Goal: Task Accomplishment & Management: Complete application form

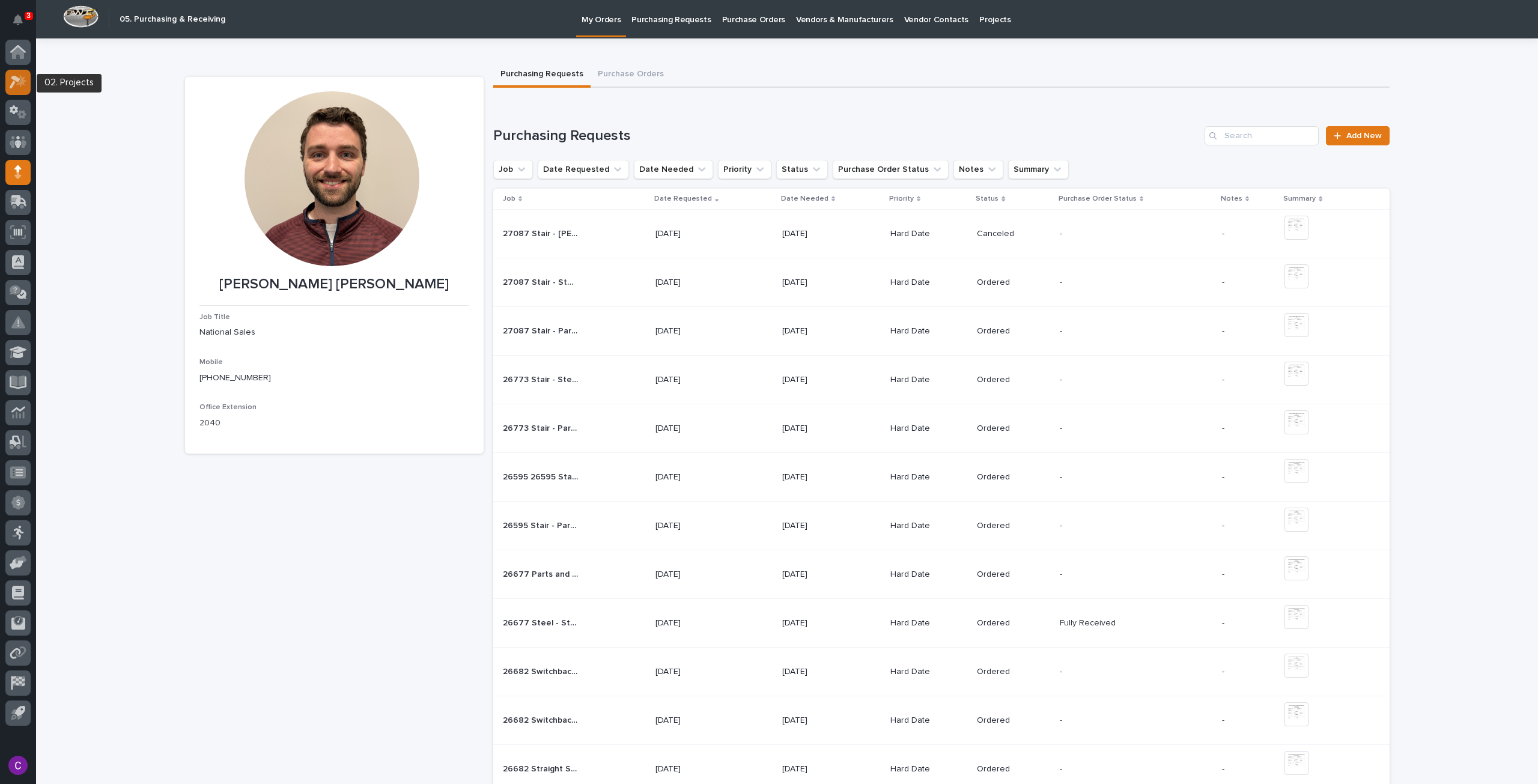
click at [18, 79] on icon at bounding box center [15, 83] width 11 height 13
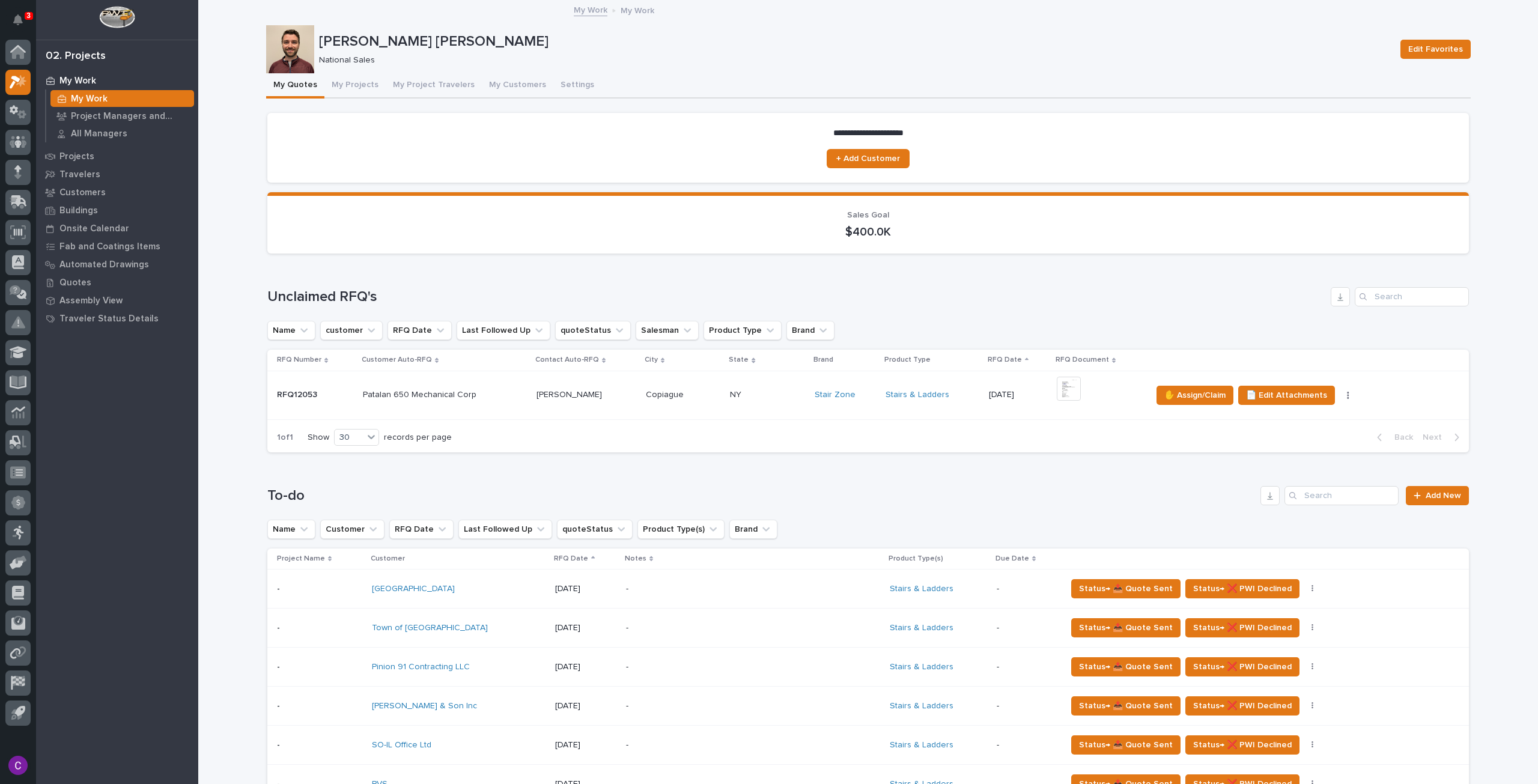
click at [476, 394] on p at bounding box center [445, 395] width 164 height 10
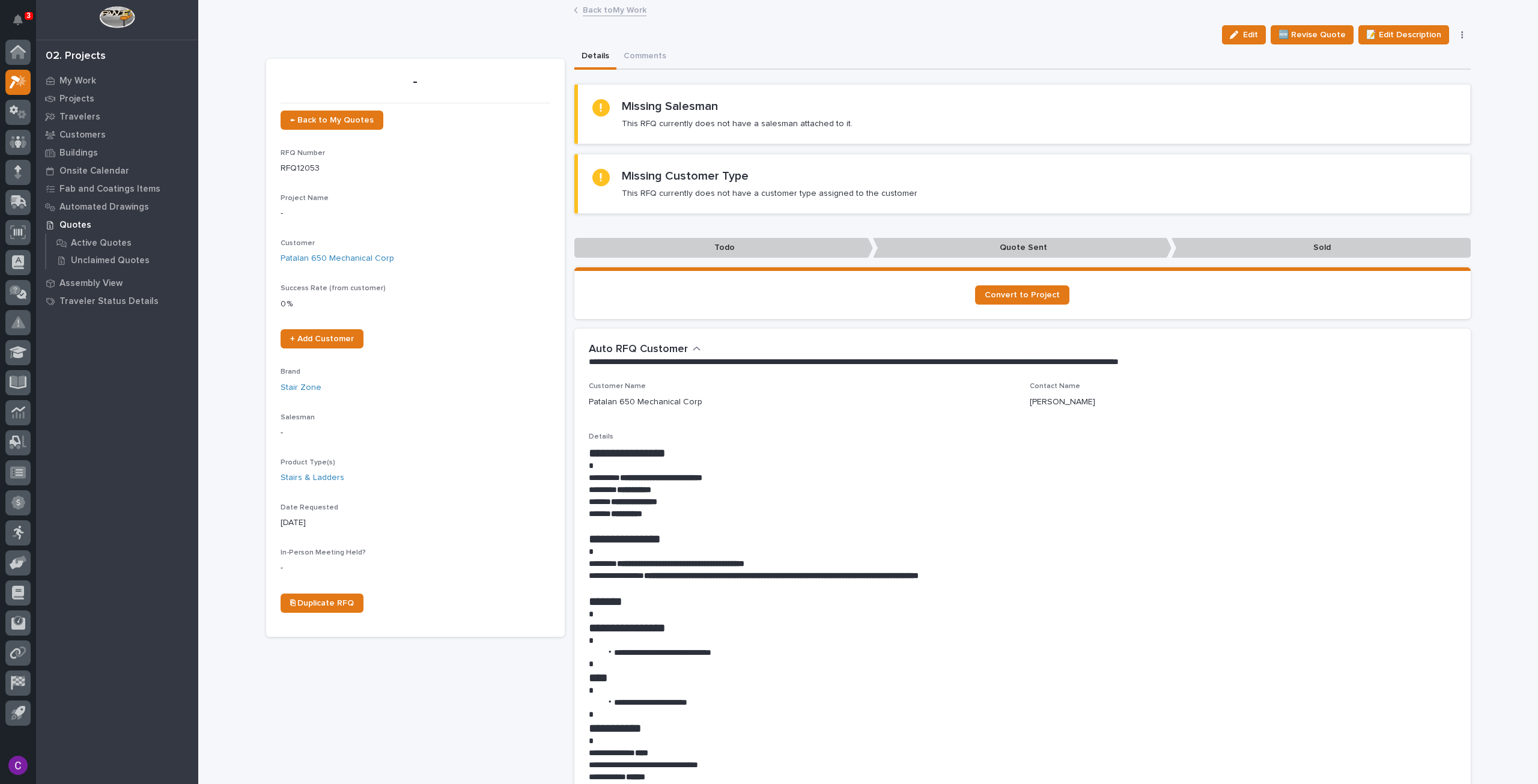
click at [603, 10] on link "Back to My Work" at bounding box center [614, 9] width 64 height 14
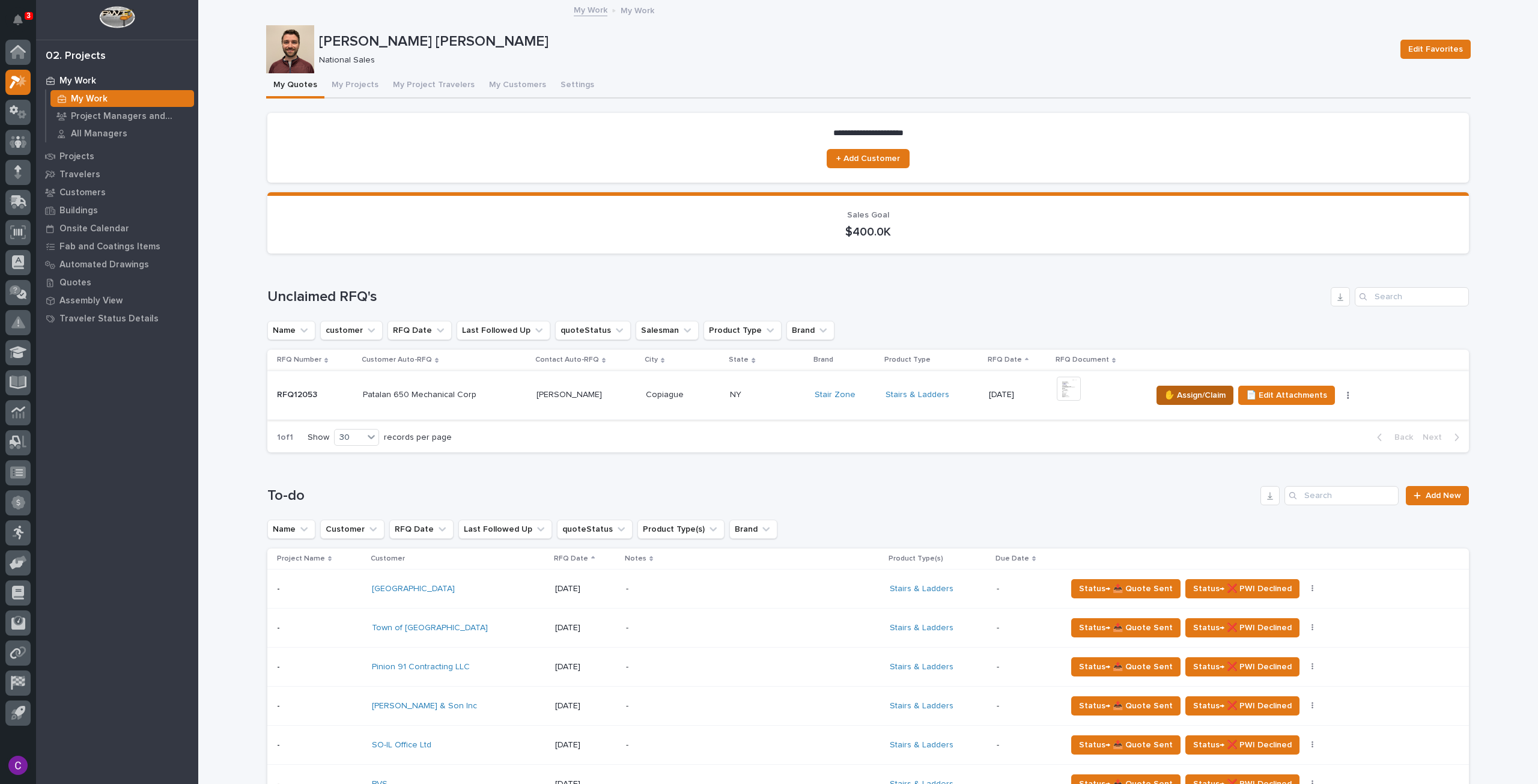
click at [1206, 392] on span "✋ Assign/Claim" at bounding box center [1195, 395] width 62 height 14
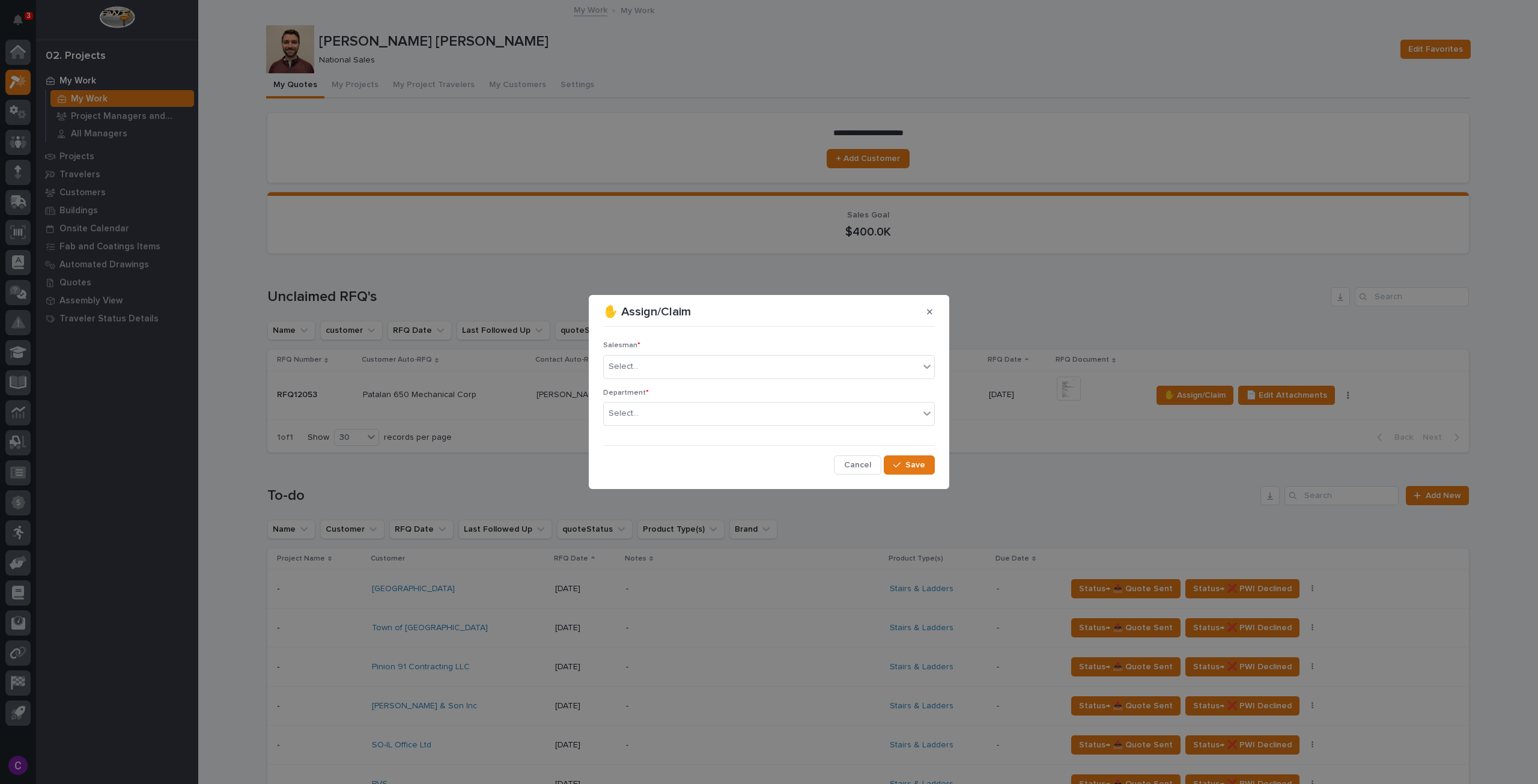
click at [833, 352] on div "Salesman * Select..." at bounding box center [769, 365] width 332 height 47
click at [841, 365] on div "Select..." at bounding box center [761, 367] width 315 height 20
type input "****"
click at [699, 389] on div "[PERSON_NAME] [PERSON_NAME]" at bounding box center [769, 390] width 330 height 21
click at [709, 415] on div "Select..." at bounding box center [761, 413] width 315 height 20
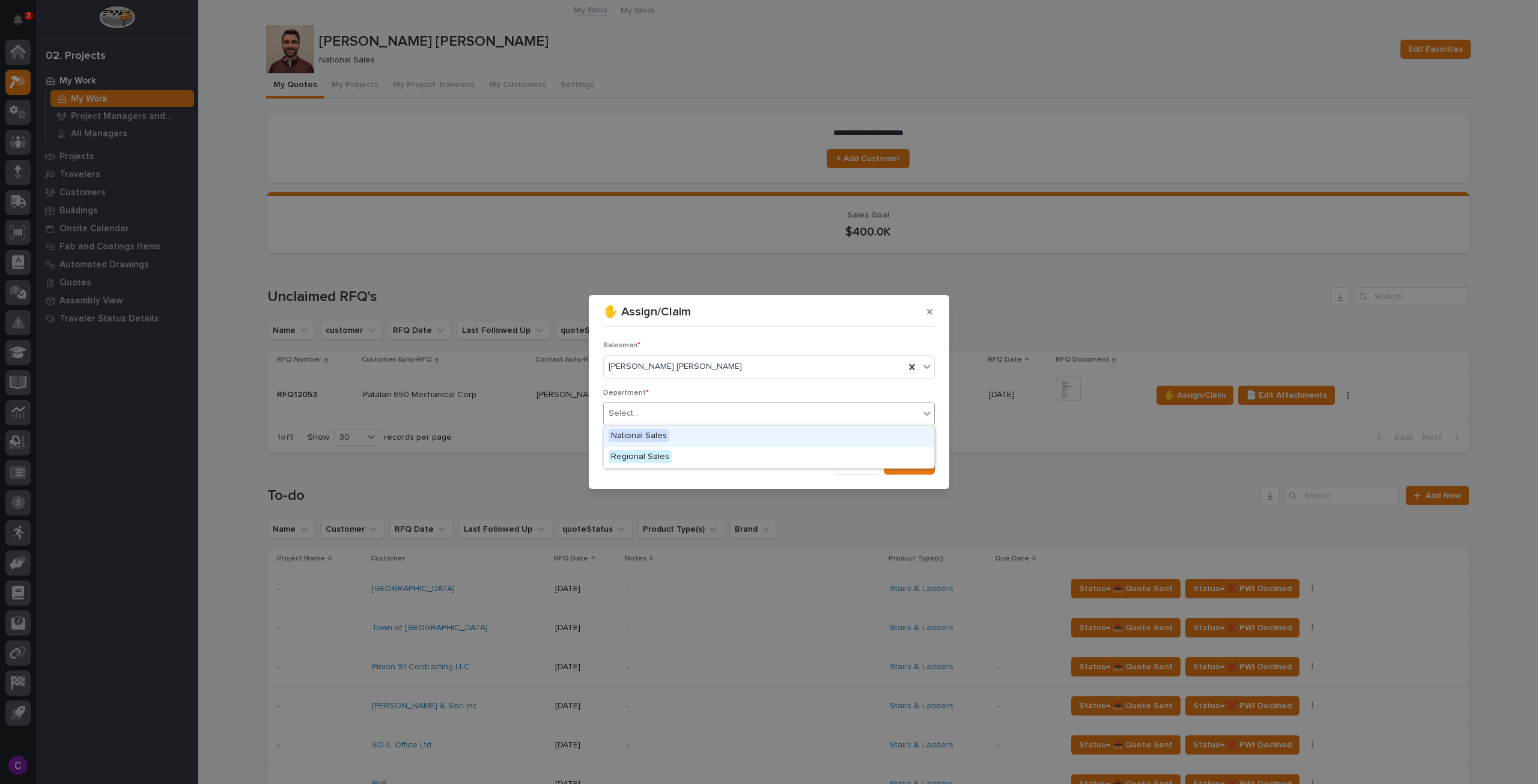
click at [695, 437] on div "National Sales" at bounding box center [769, 436] width 330 height 21
click at [900, 462] on icon "button" at bounding box center [896, 464] width 7 height 9
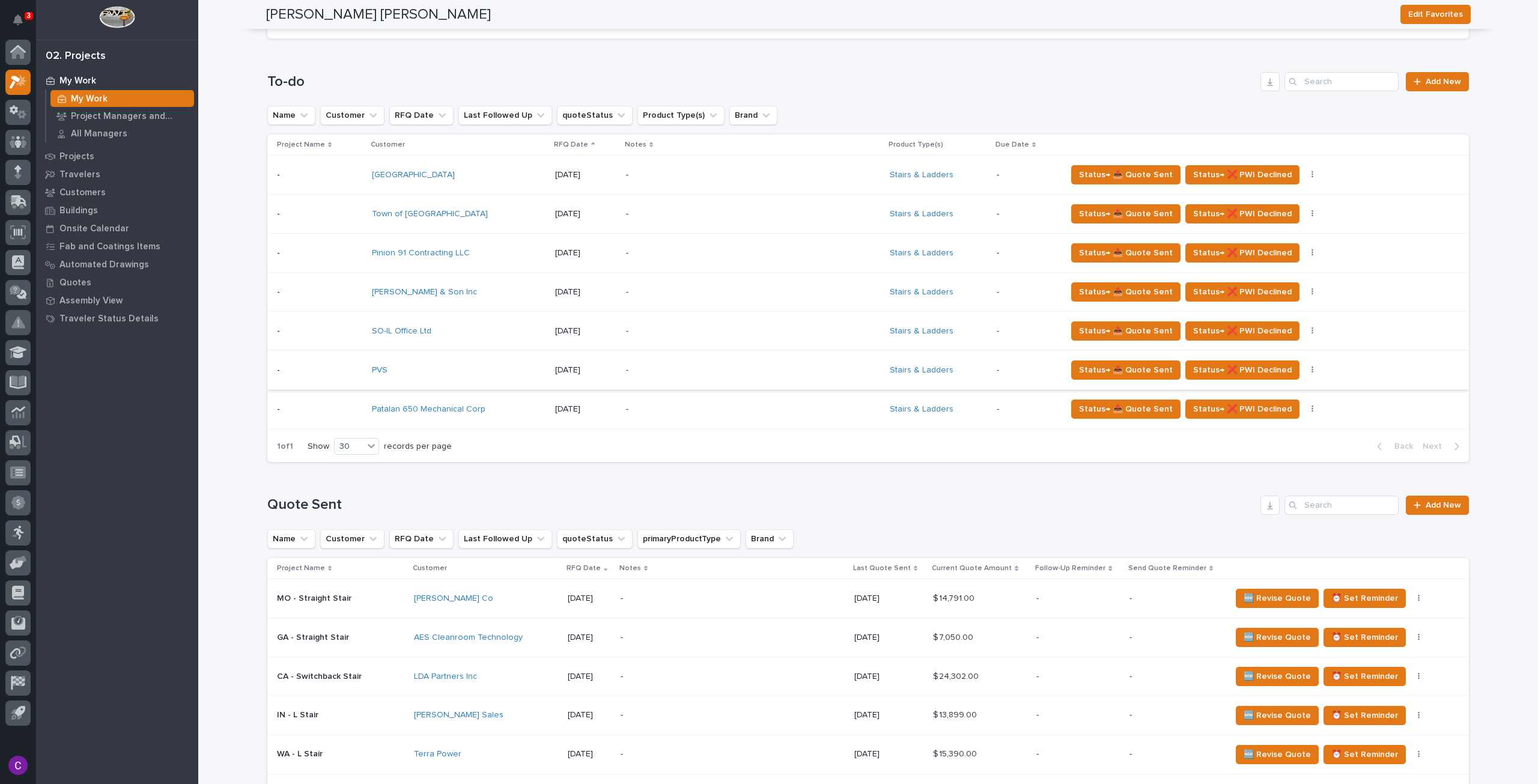
scroll to position [439, 0]
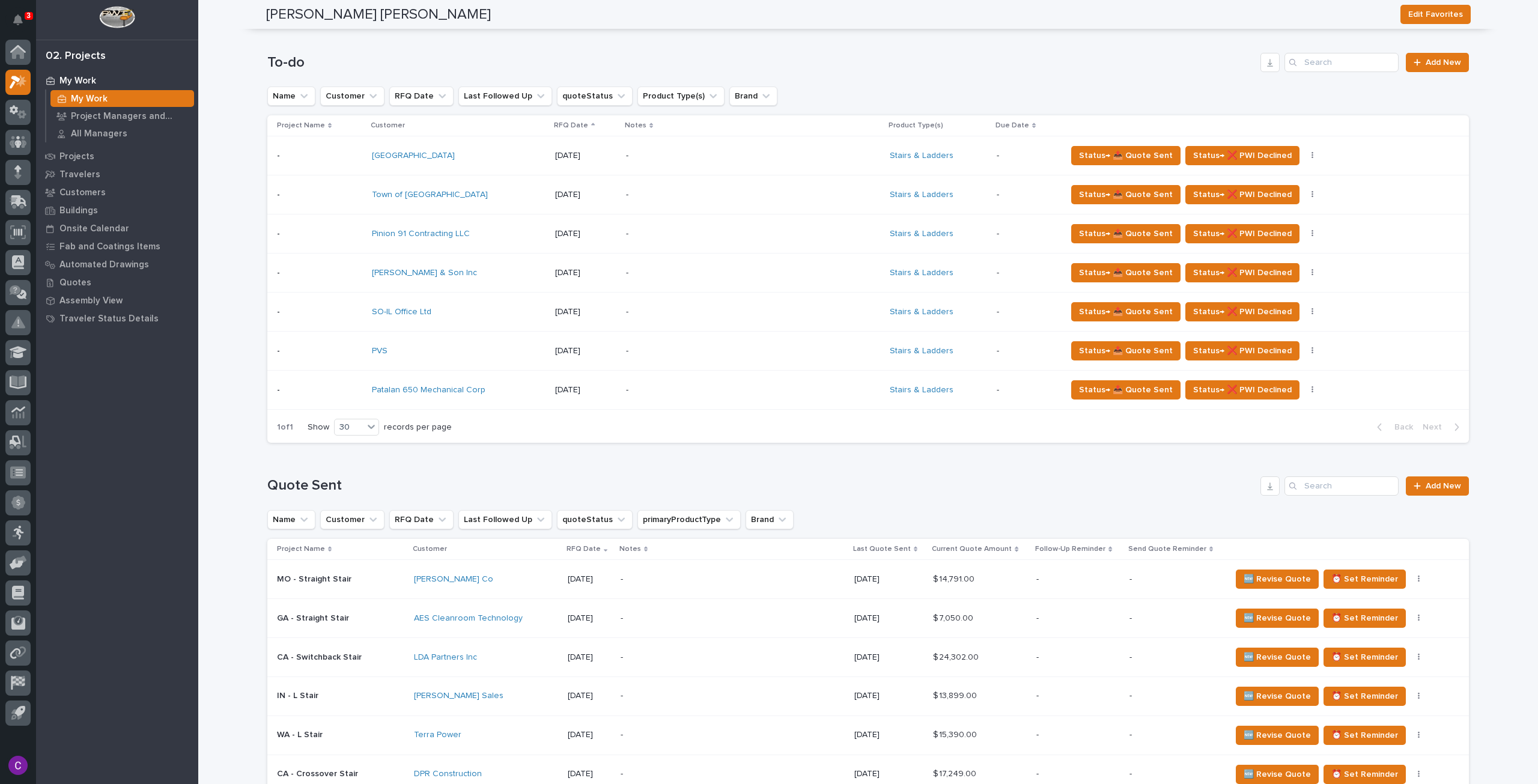
click at [659, 387] on p "-" at bounding box center [731, 390] width 210 height 10
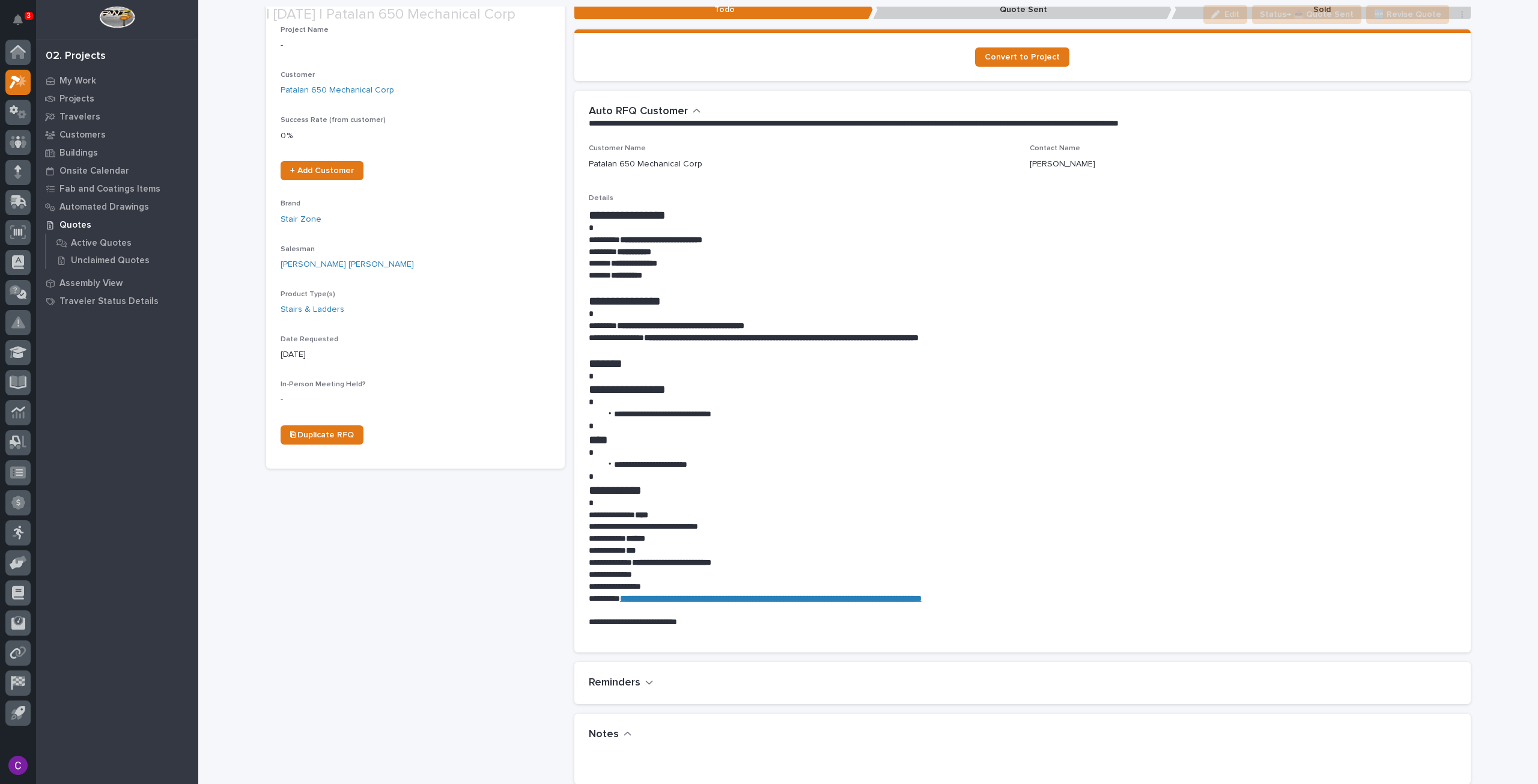
scroll to position [300, 0]
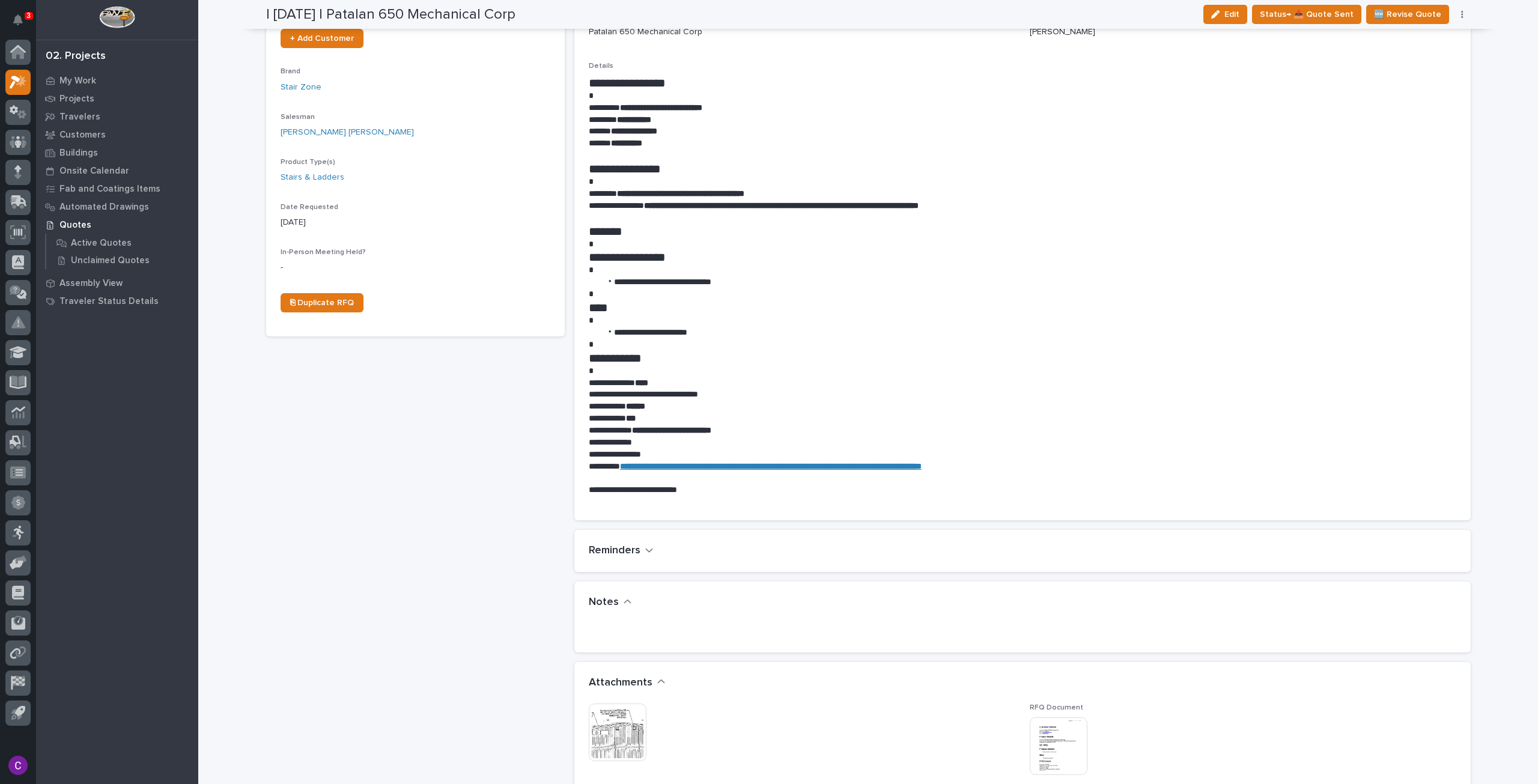
click at [621, 732] on img at bounding box center [618, 732] width 58 height 58
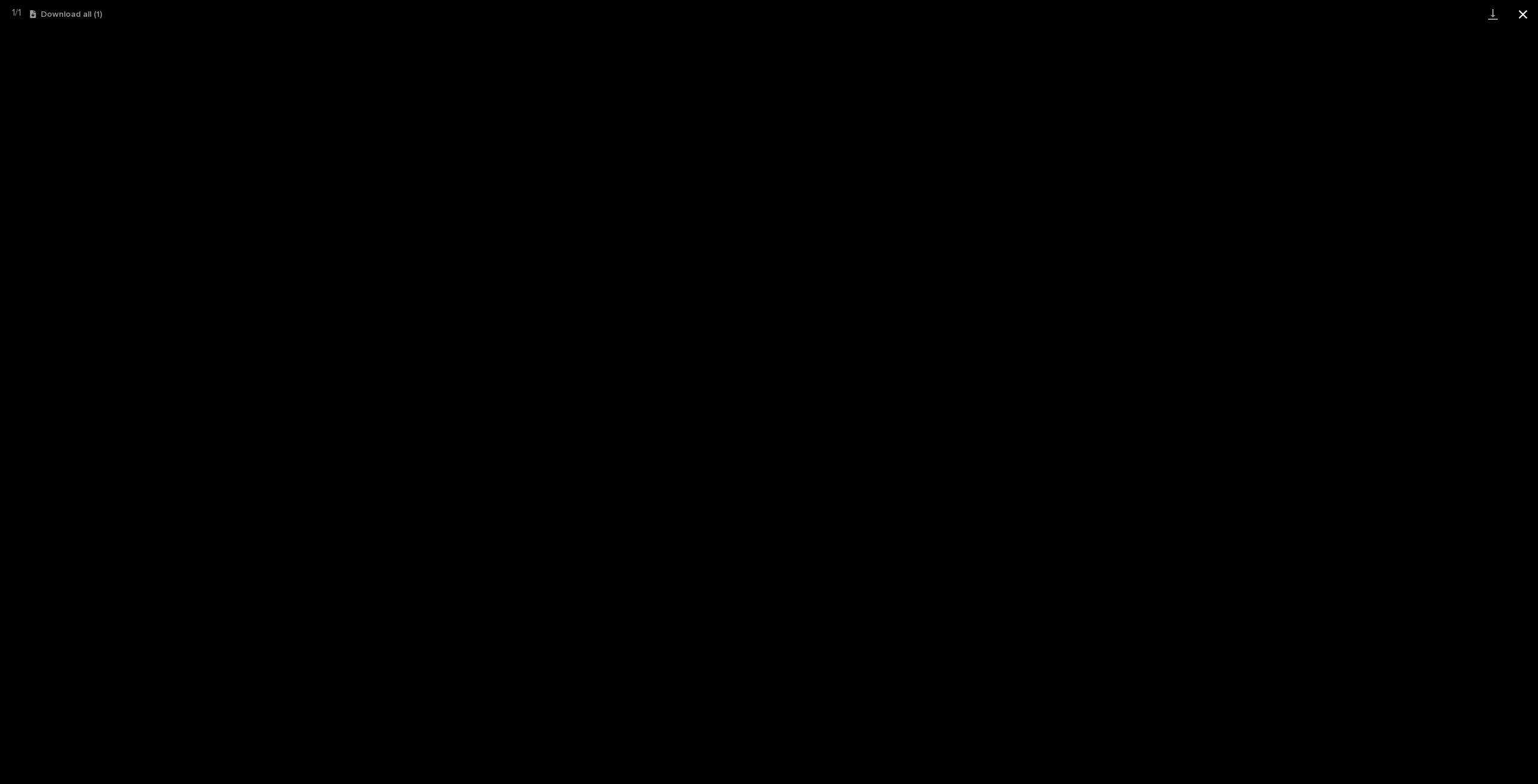
click at [1529, 8] on button "Close gallery" at bounding box center [1523, 14] width 30 height 28
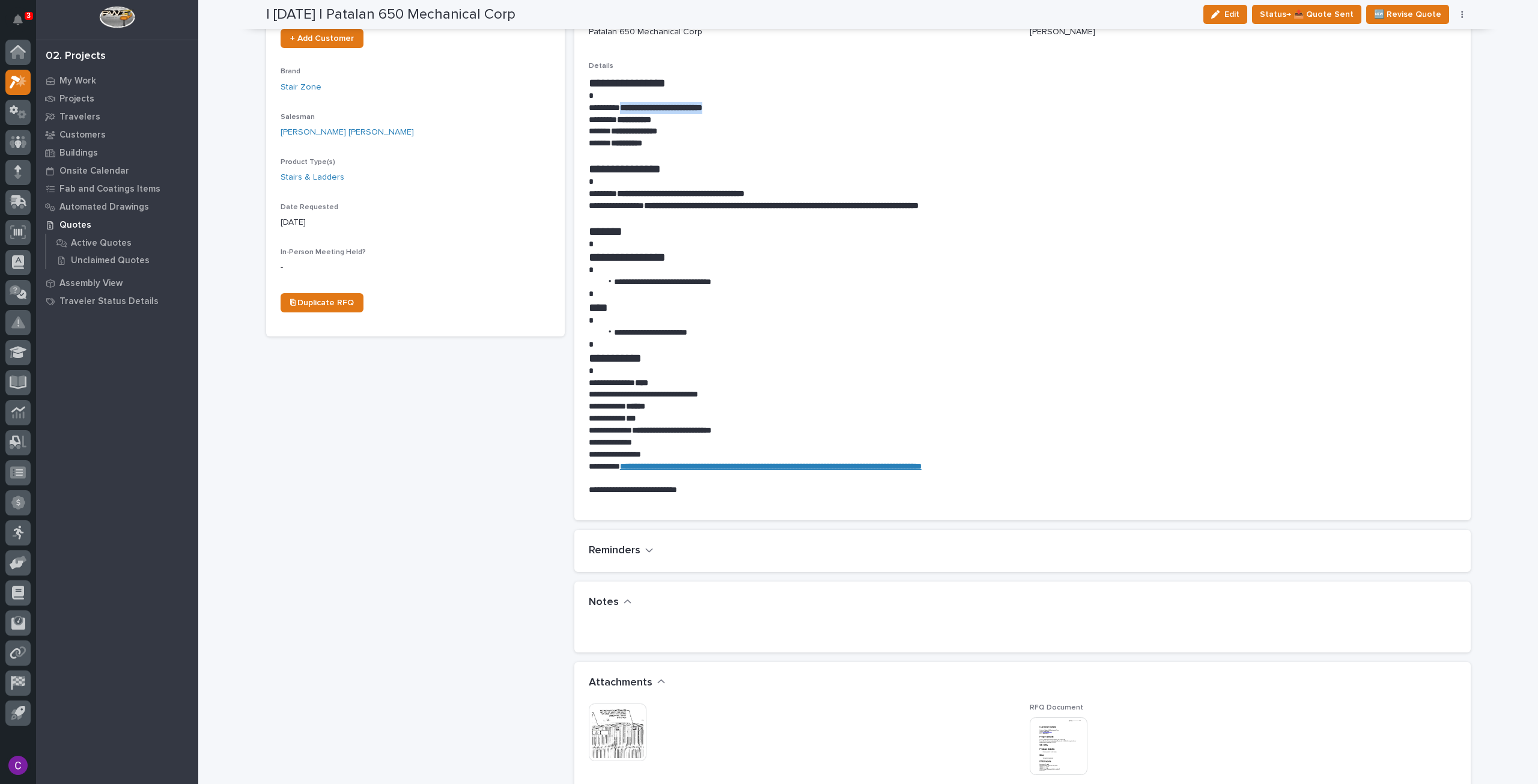
drag, startPoint x: 740, startPoint y: 109, endPoint x: 624, endPoint y: 103, distance: 116.2
click at [624, 103] on p "**********" at bounding box center [1023, 108] width 868 height 12
copy strong "**********"
click at [635, 744] on img at bounding box center [618, 732] width 58 height 58
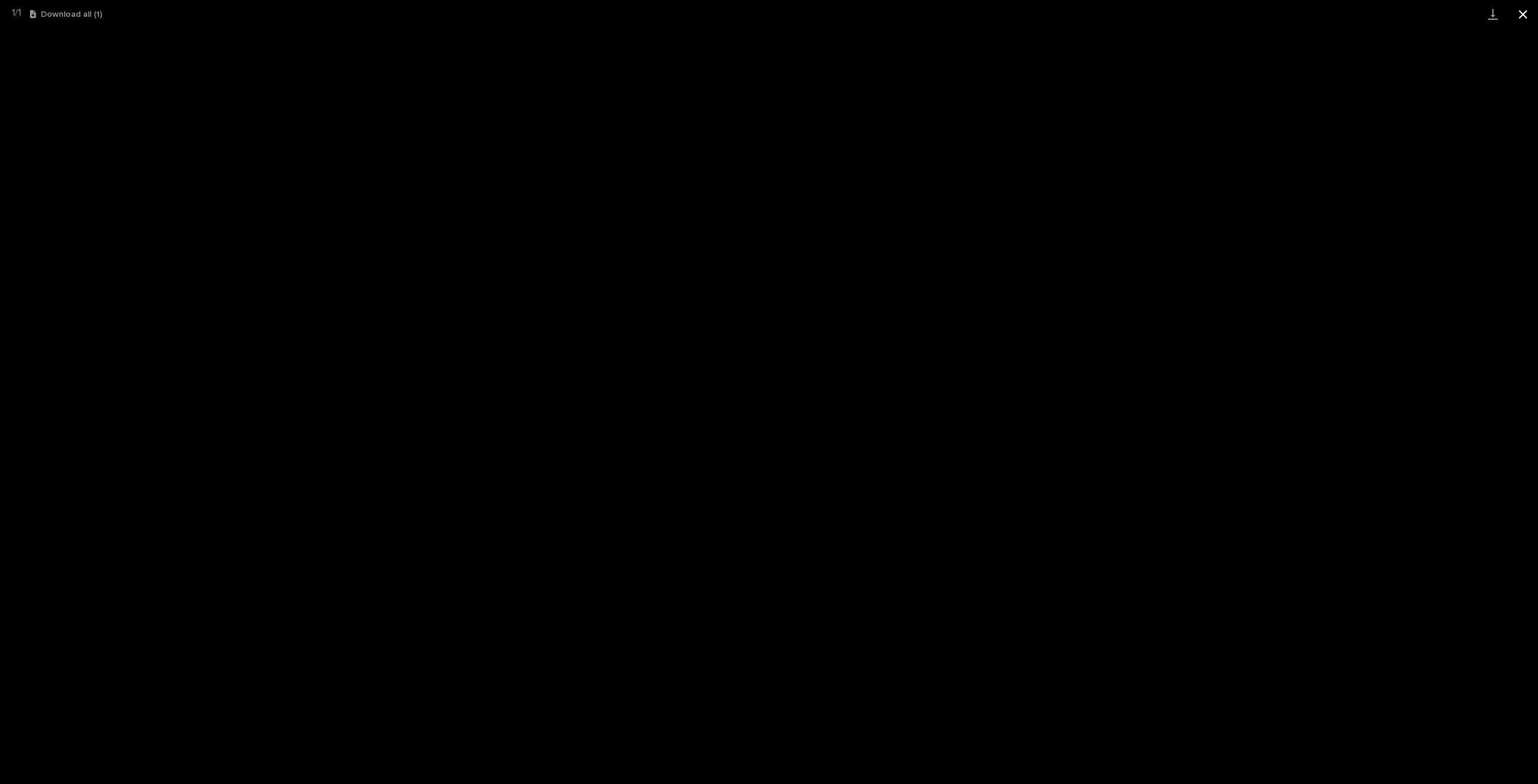
click at [1526, 15] on button "Close gallery" at bounding box center [1523, 14] width 30 height 28
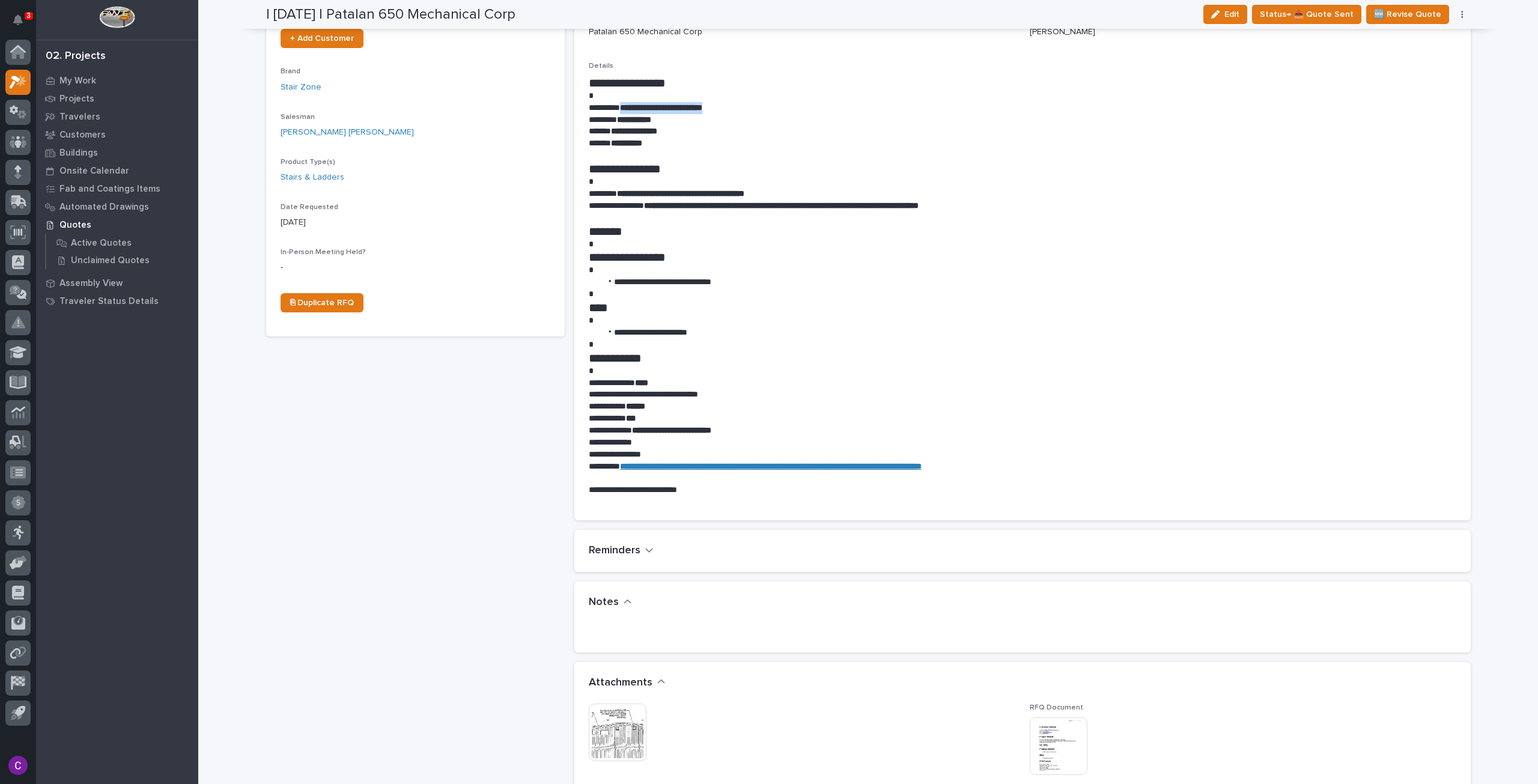
click at [740, 108] on p "**********" at bounding box center [1023, 108] width 868 height 12
drag, startPoint x: 740, startPoint y: 108, endPoint x: 628, endPoint y: 105, distance: 112.0
click at [628, 105] on p "**********" at bounding box center [1023, 108] width 868 height 12
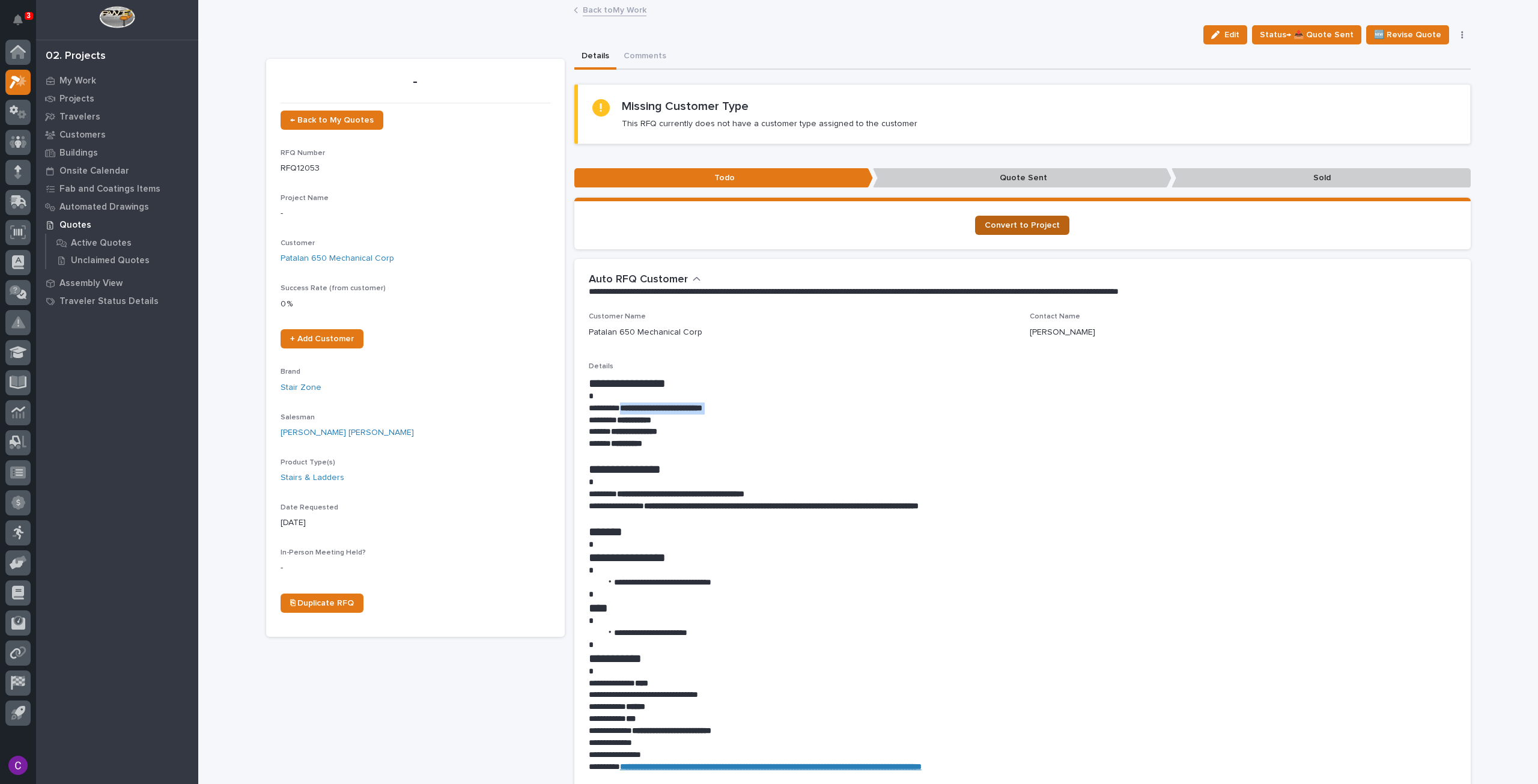
click at [1050, 227] on span "Convert to Project" at bounding box center [1022, 225] width 75 height 9
click at [1333, 29] on span "Status→ 📤 Quote Sent" at bounding box center [1307, 35] width 94 height 14
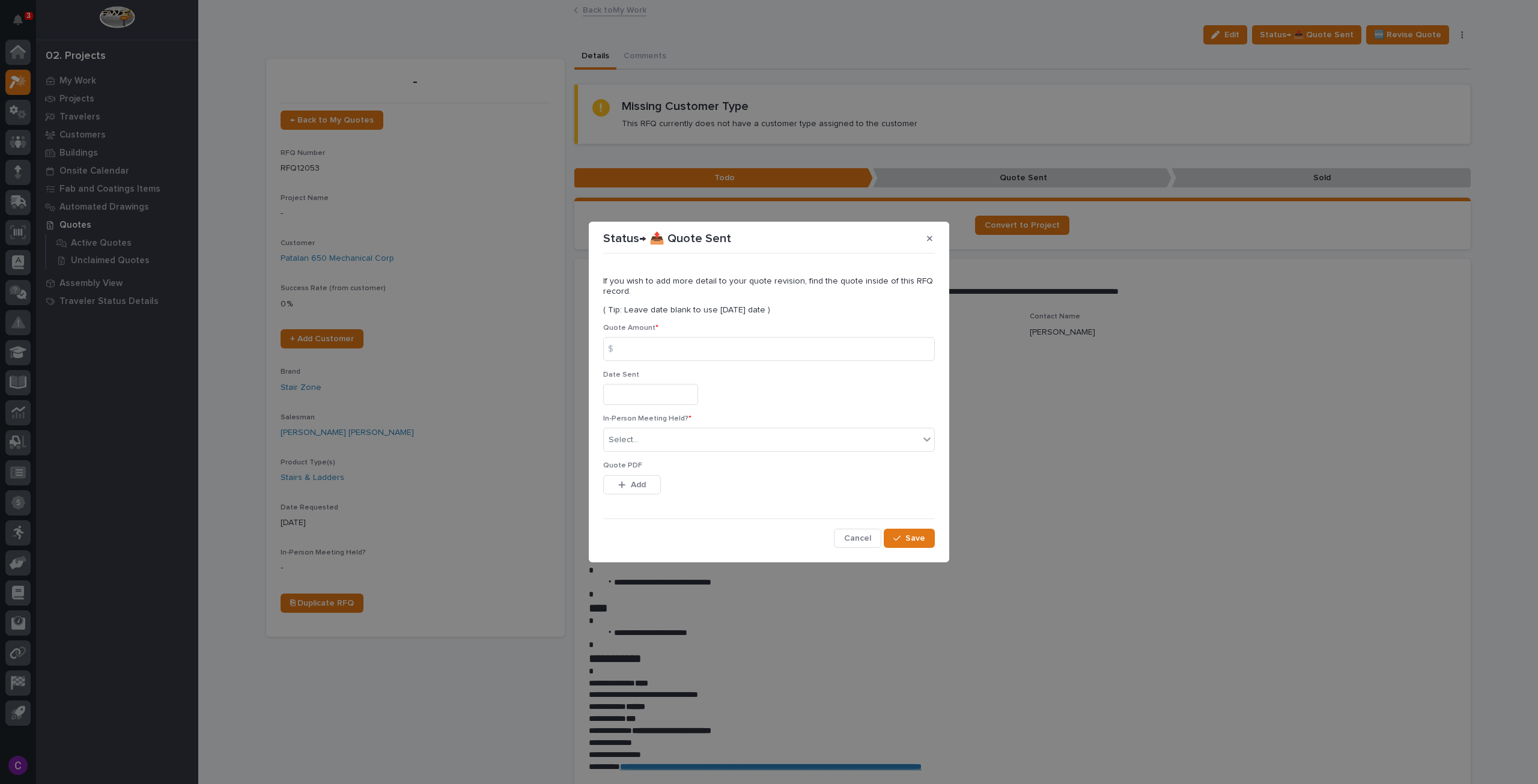
click at [667, 335] on div "Quote Amount * $" at bounding box center [769, 347] width 332 height 47
click at [676, 343] on input at bounding box center [769, 348] width 332 height 24
click at [650, 354] on input at bounding box center [769, 348] width 332 height 24
type input "19396"
click at [640, 393] on input "text" at bounding box center [651, 394] width 95 height 21
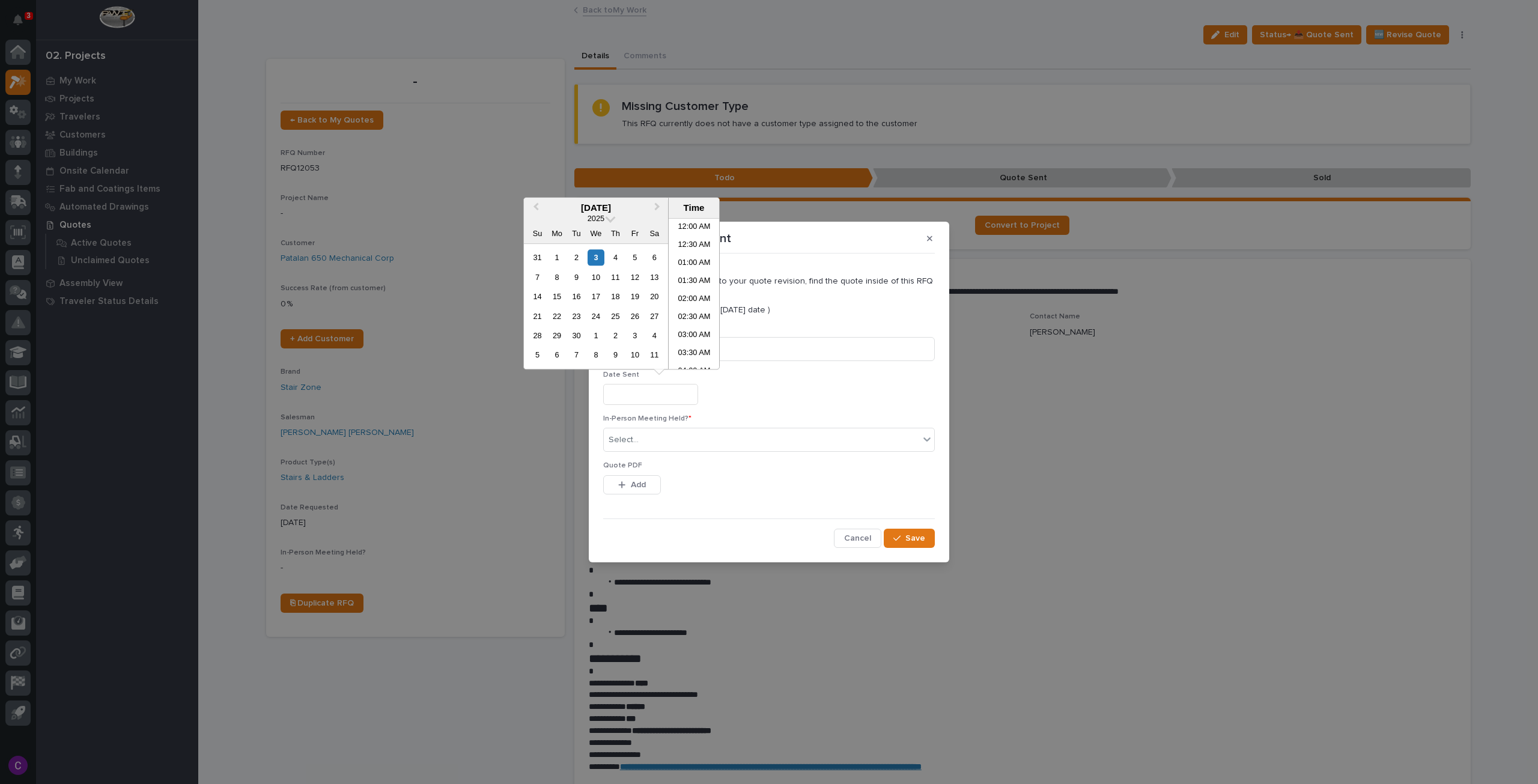
scroll to position [474, 0]
click at [598, 256] on div "3" at bounding box center [596, 257] width 16 height 16
type input "**********"
click at [645, 441] on div "Select..." at bounding box center [761, 439] width 315 height 20
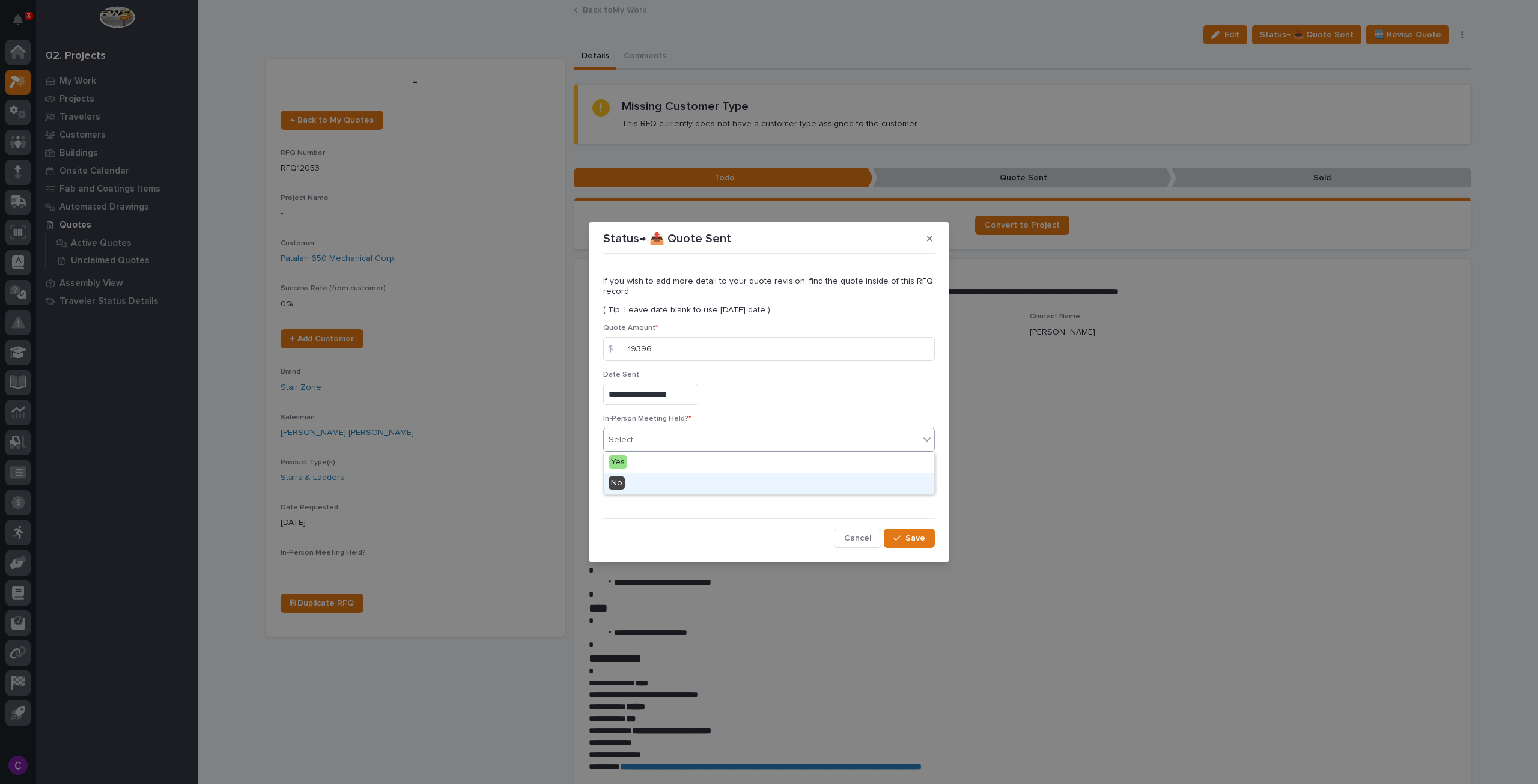
click at [649, 483] on div "No" at bounding box center [769, 483] width 330 height 21
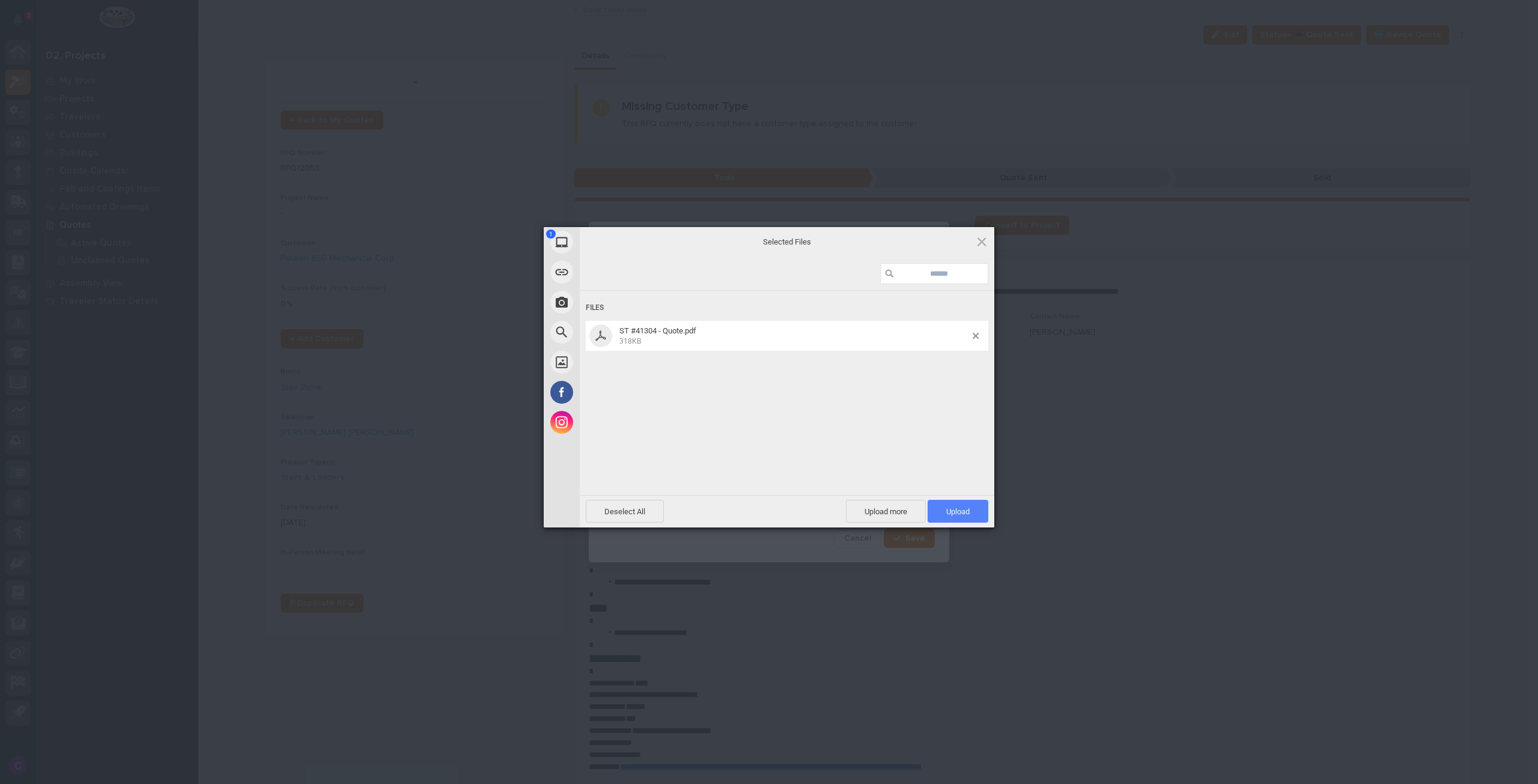
click at [963, 510] on span "Upload 1" at bounding box center [958, 512] width 24 height 9
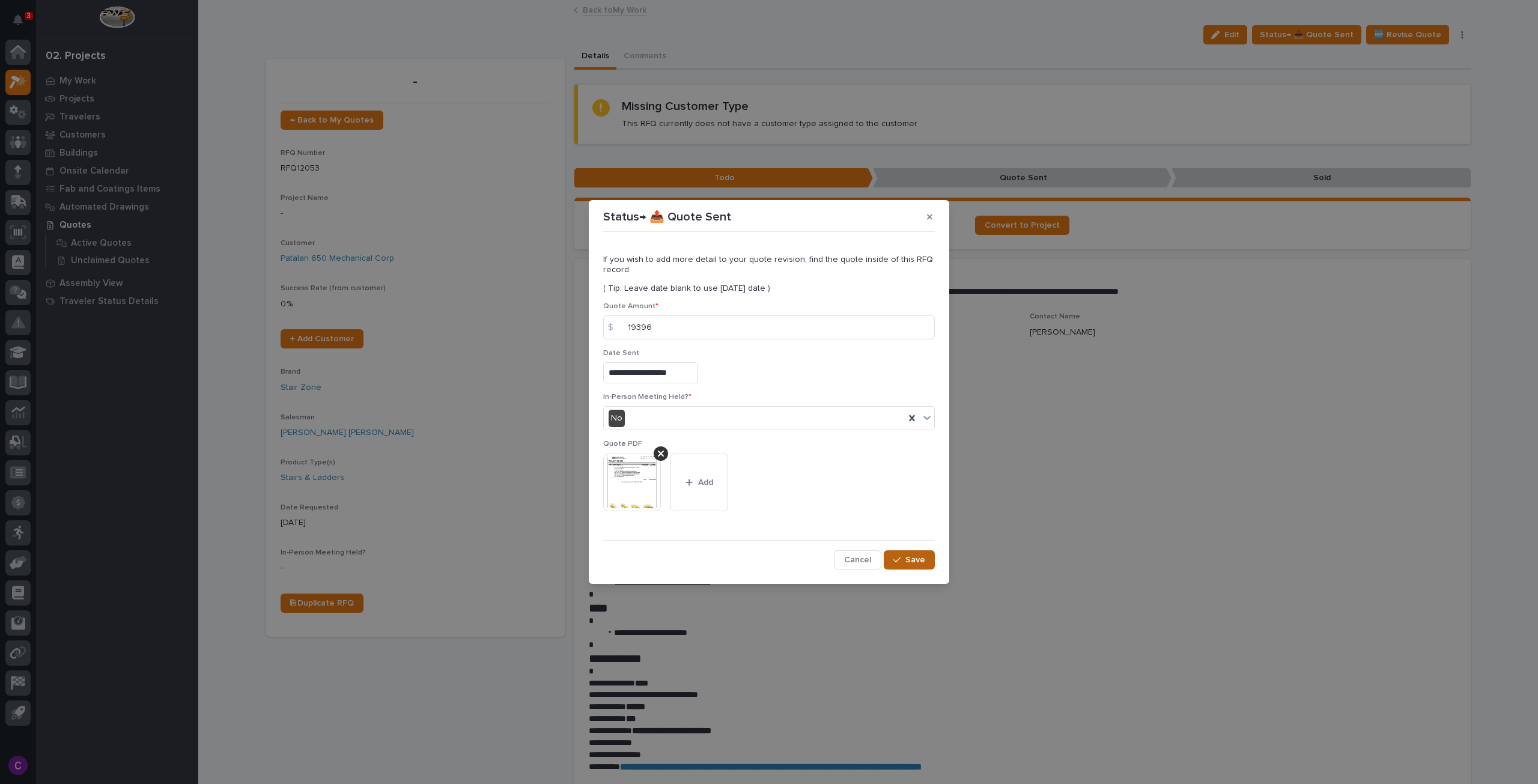
click at [910, 561] on span "Save" at bounding box center [915, 559] width 20 height 11
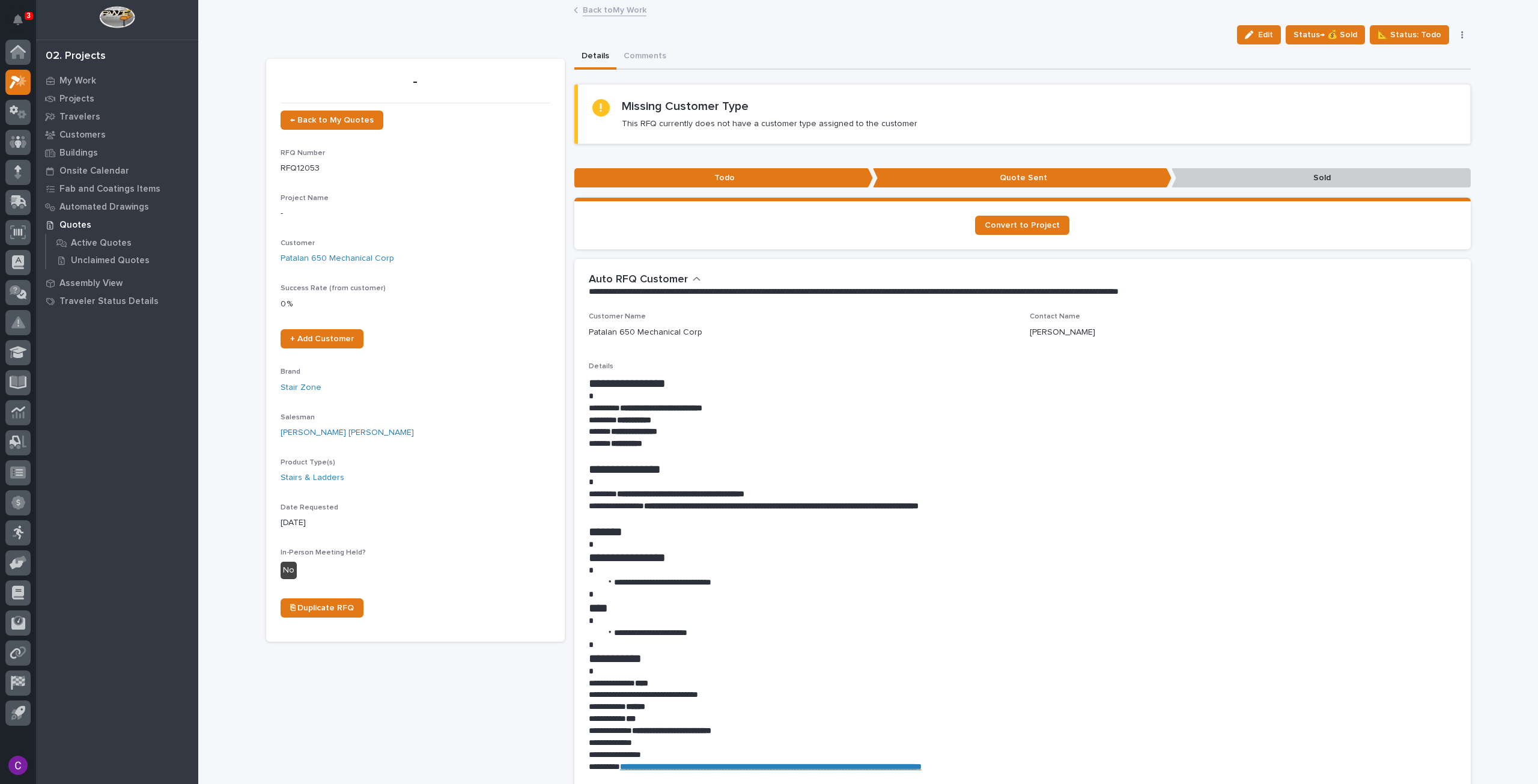
click at [606, 9] on link "Back to My Work" at bounding box center [614, 9] width 64 height 14
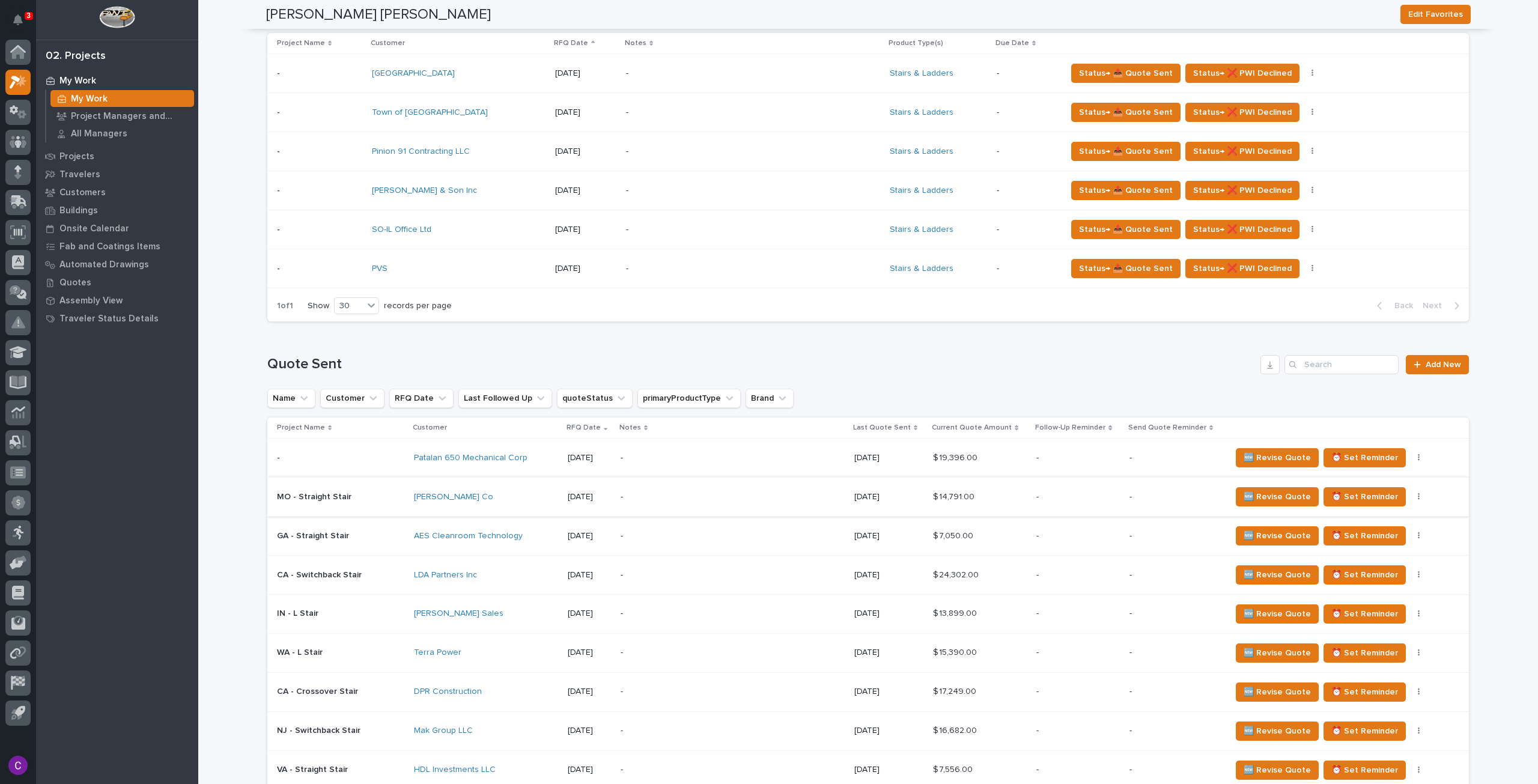
scroll to position [540, 0]
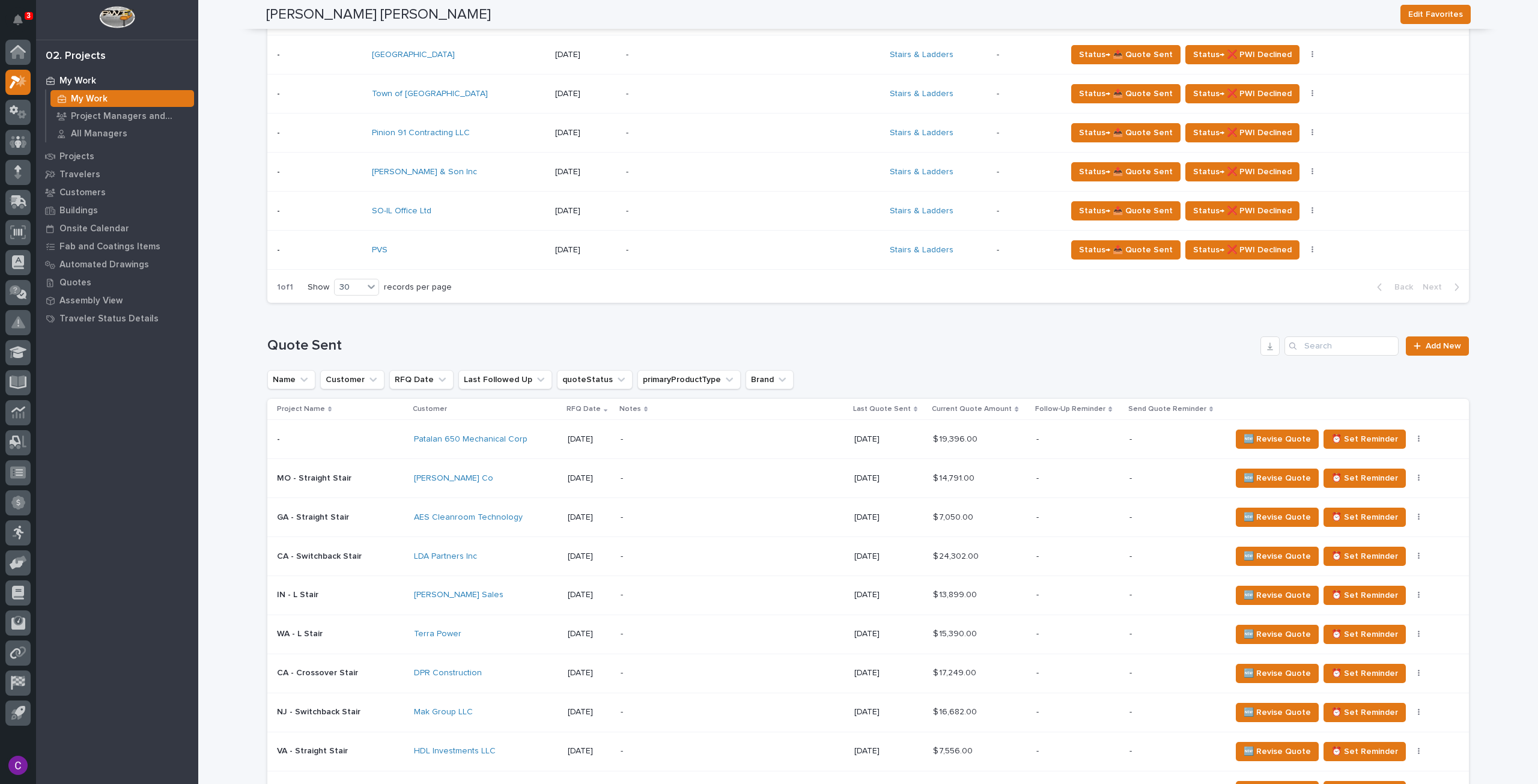
click at [742, 436] on p "-" at bounding box center [725, 439] width 210 height 10
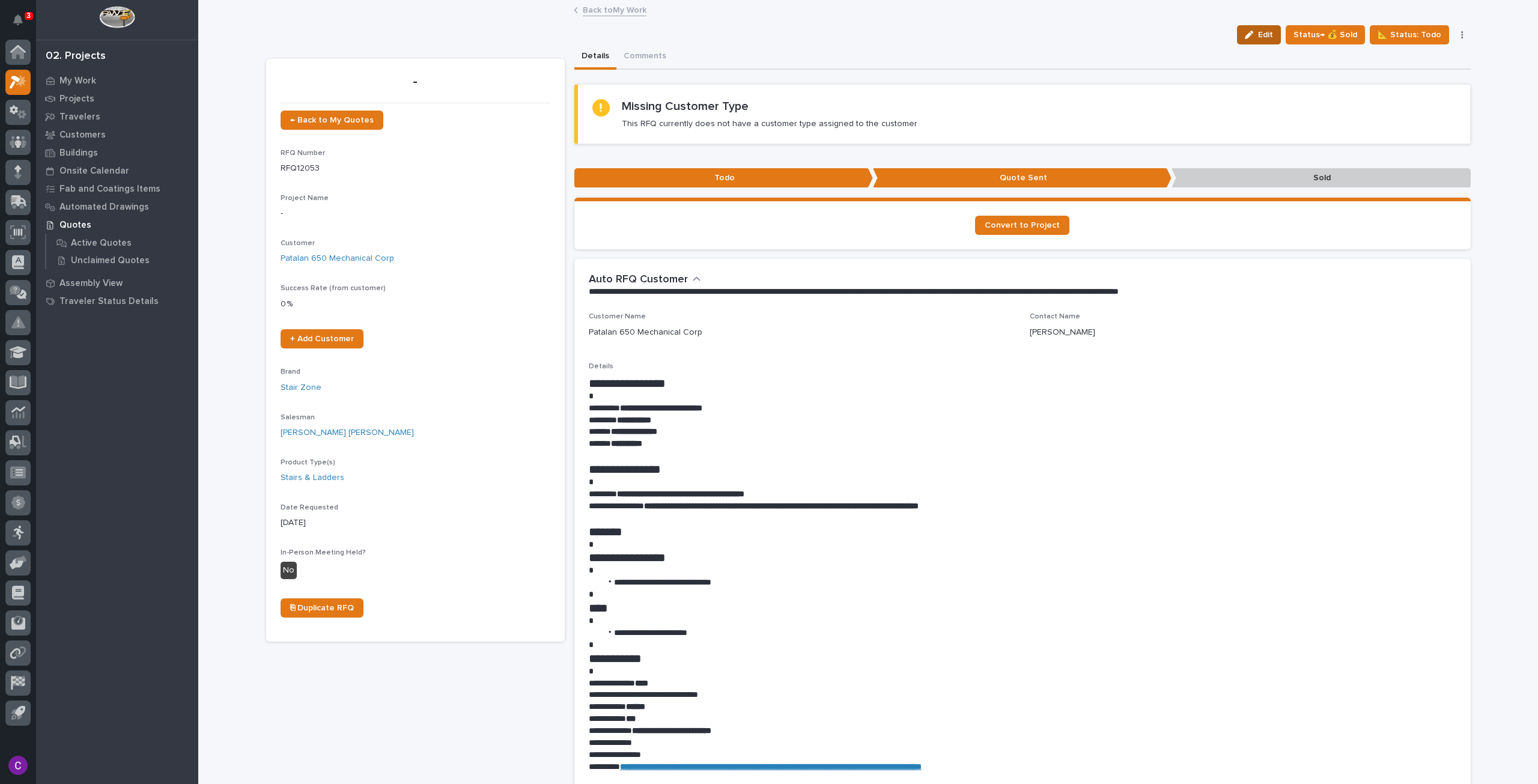
click at [1259, 26] on button "Edit" at bounding box center [1259, 35] width 44 height 19
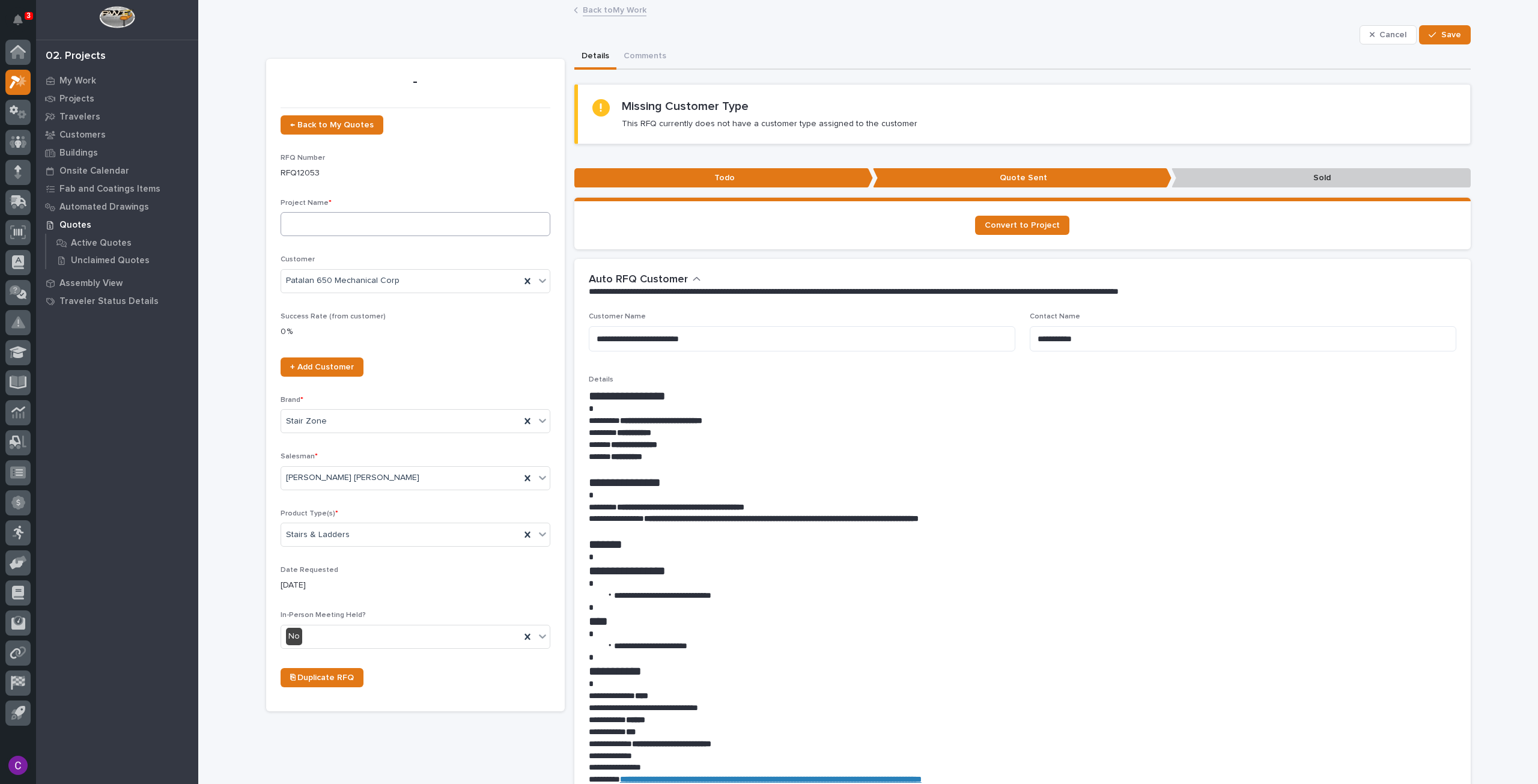
drag, startPoint x: 386, startPoint y: 244, endPoint x: 376, endPoint y: 231, distance: 16.4
click at [386, 244] on div "Project Name *" at bounding box center [415, 222] width 270 height 47
click at [372, 226] on input at bounding box center [415, 224] width 270 height 24
type input "NY - Straight Stairs"
click at [1442, 35] on span "Save" at bounding box center [1451, 35] width 20 height 11
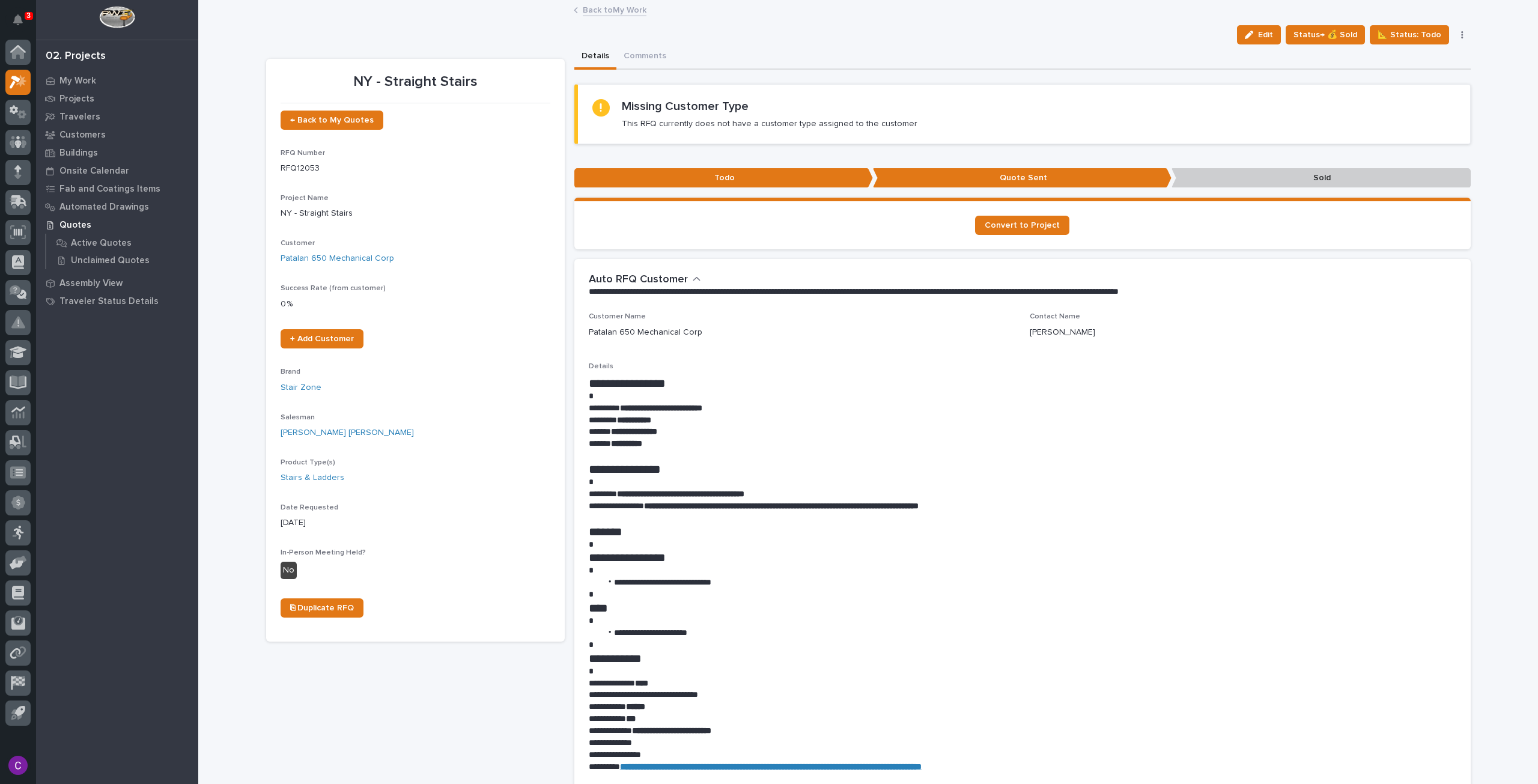
click at [608, 12] on link "Back to My Work" at bounding box center [614, 9] width 64 height 14
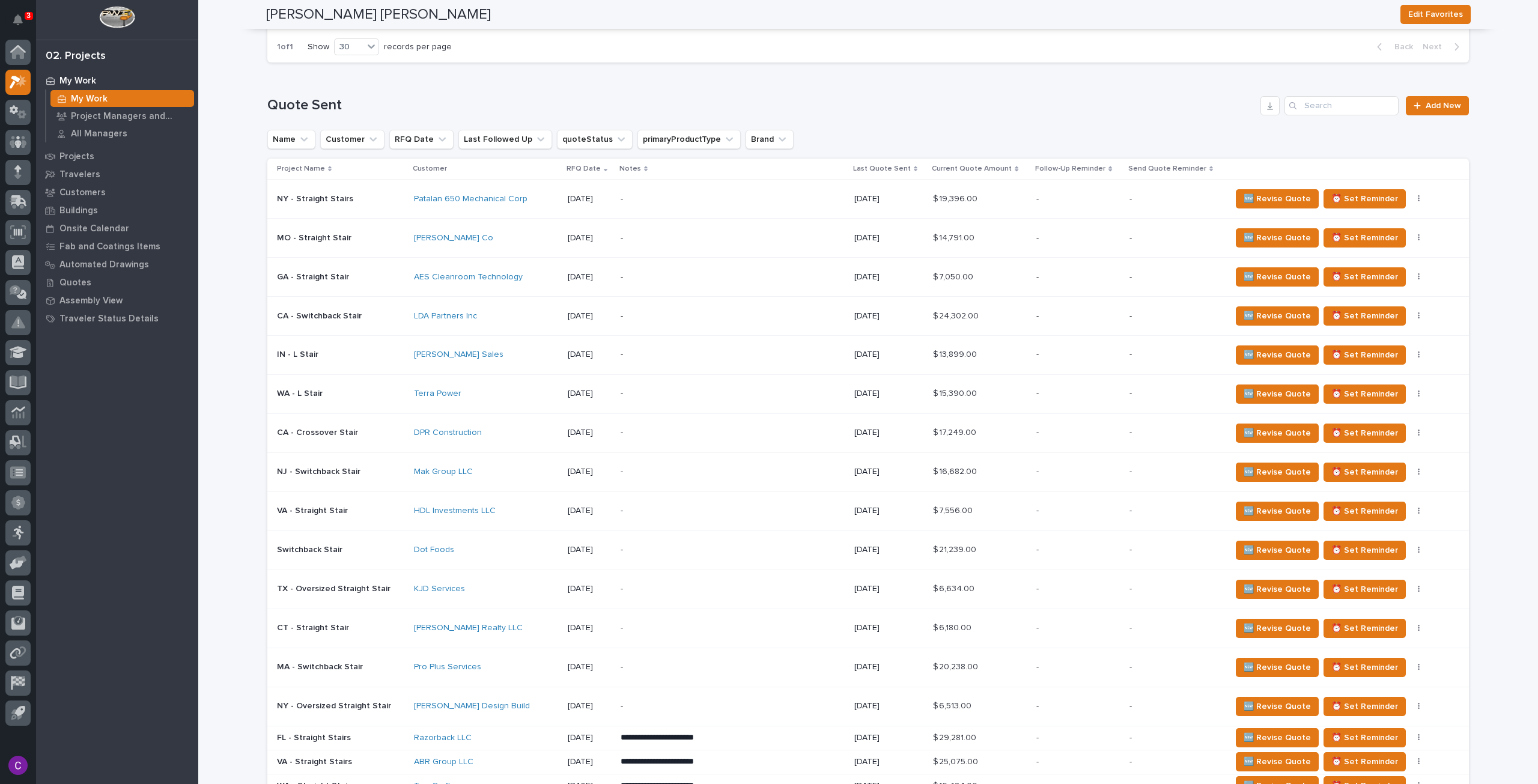
scroll to position [841, 0]
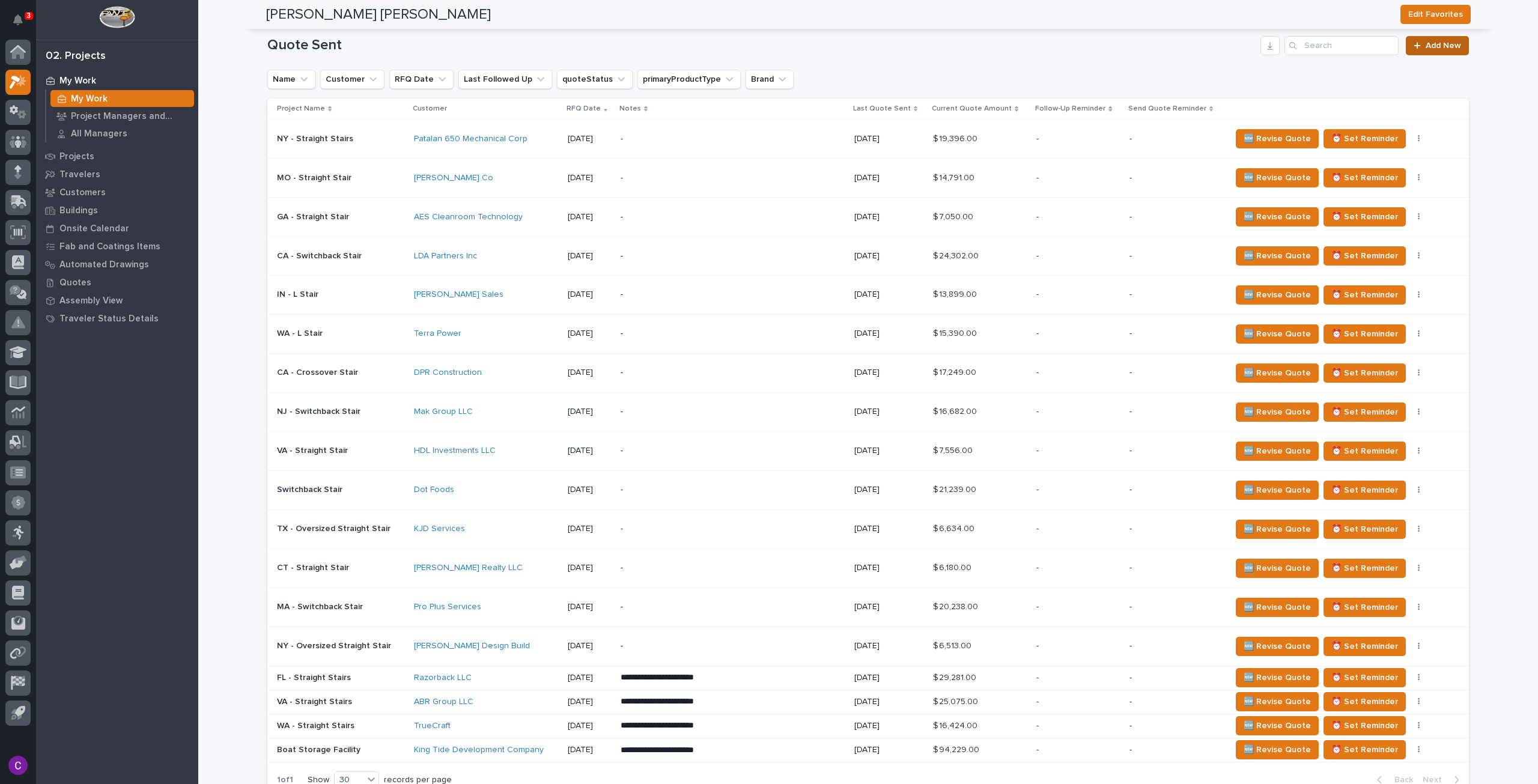
click at [1429, 37] on link "Add New" at bounding box center [1437, 45] width 63 height 19
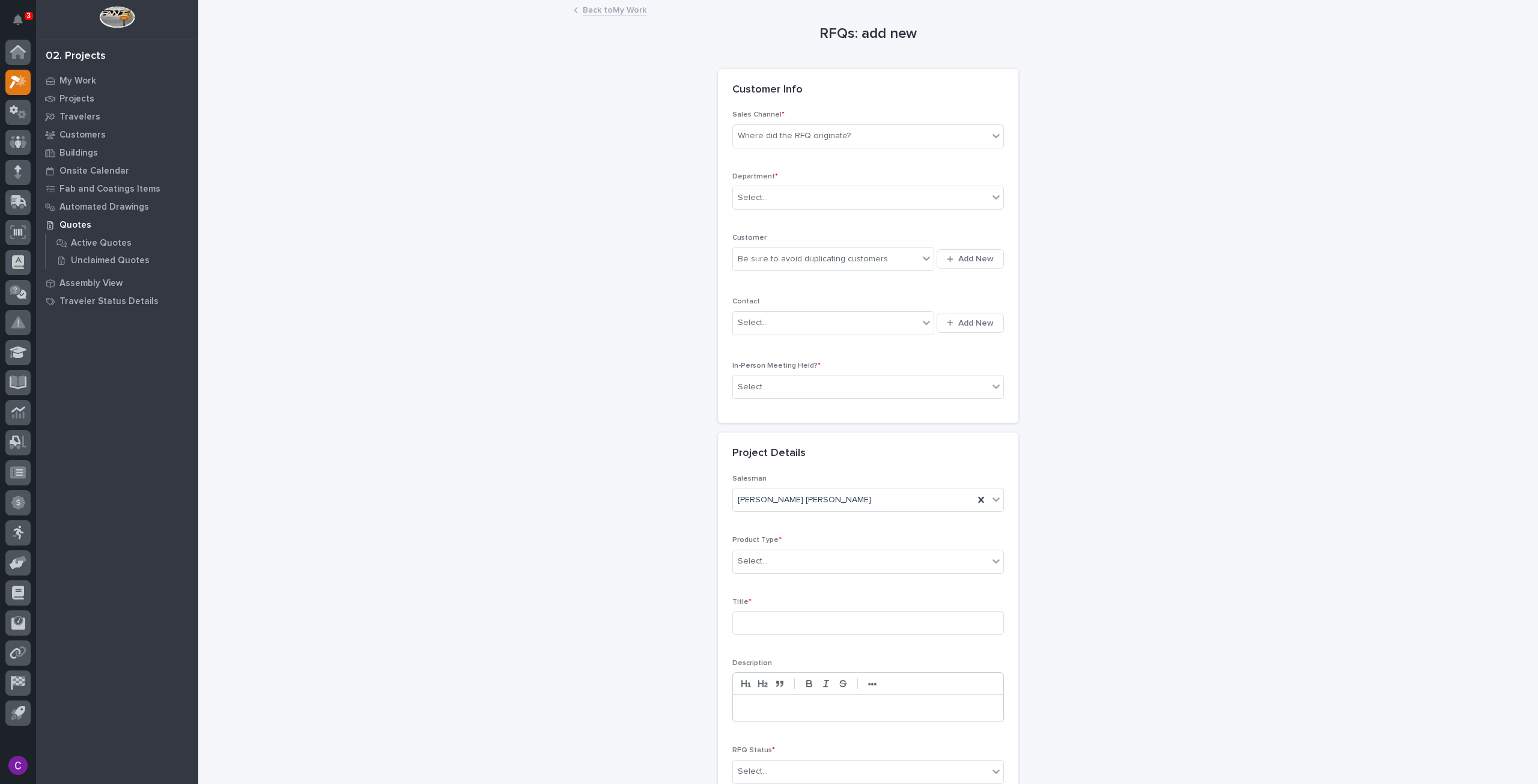
click at [851, 121] on div "Sales Channel * Where did the RFQ originate?" at bounding box center [868, 134] width 271 height 47
click at [847, 144] on div "Where did the RFQ originate?" at bounding box center [861, 136] width 256 height 20
click at [769, 197] on div "Stair Zone" at bounding box center [863, 201] width 271 height 21
click at [781, 200] on div "Select..." at bounding box center [861, 198] width 256 height 20
click at [788, 214] on span "National Sales" at bounding box center [763, 219] width 61 height 13
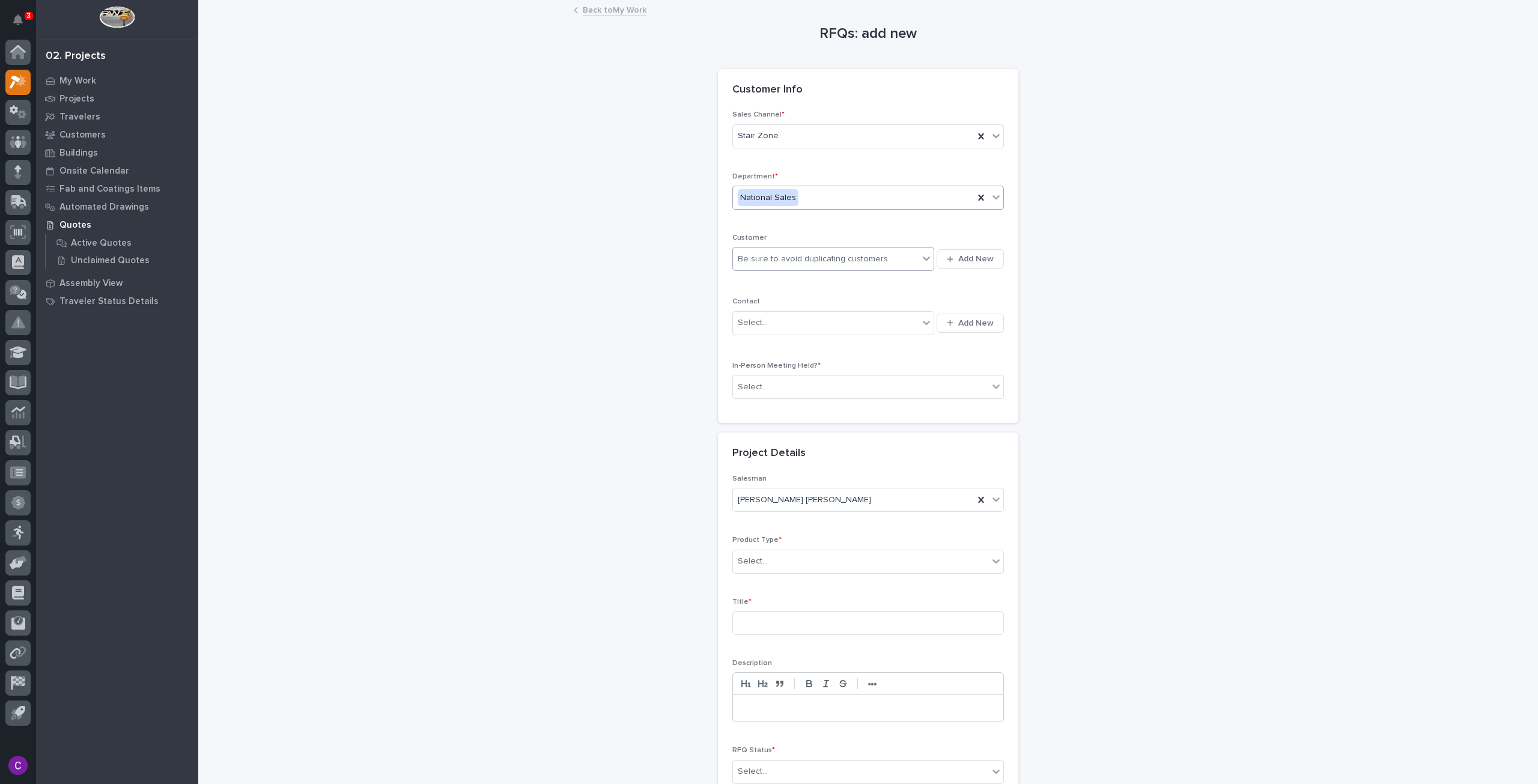
click at [923, 261] on icon at bounding box center [927, 258] width 12 height 12
type input "*****"
click at [866, 271] on div "APPLIED INDUSTRIAL TECH" at bounding box center [829, 281] width 202 height 21
click at [921, 326] on icon at bounding box center [927, 322] width 12 height 12
type input "*"
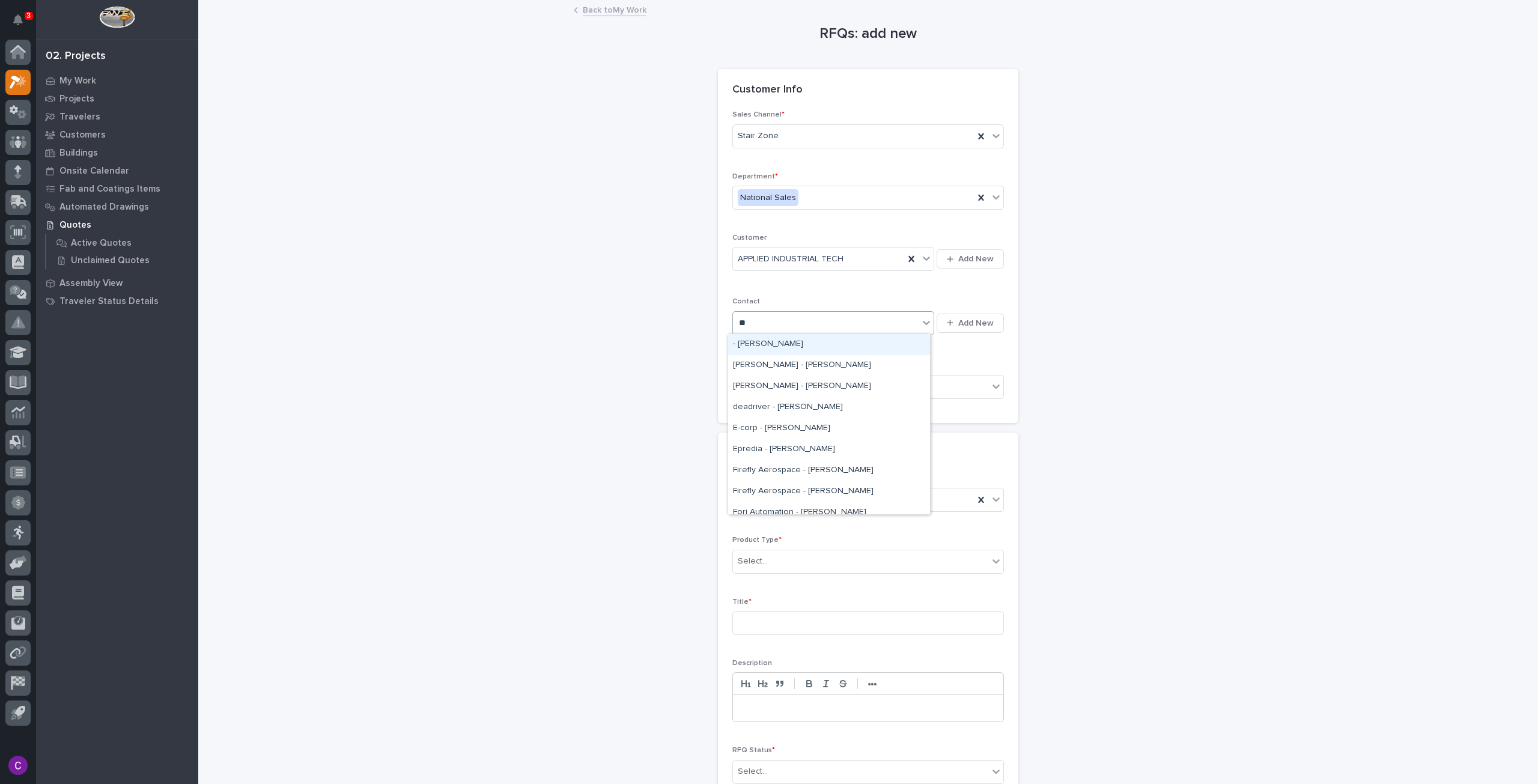
type input "*"
click at [958, 323] on span "Add New" at bounding box center [976, 323] width 35 height 11
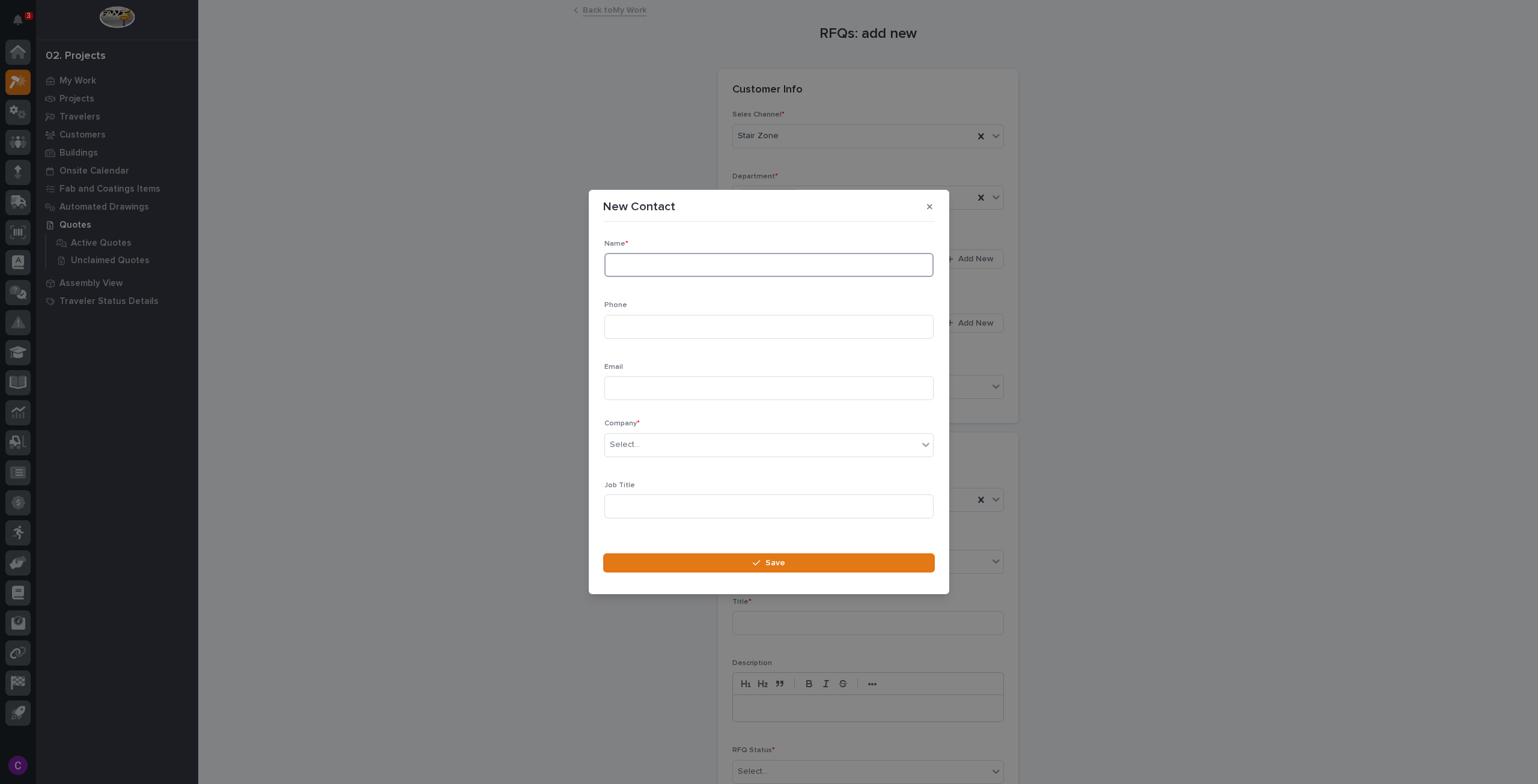
click at [721, 263] on input at bounding box center [769, 265] width 329 height 24
type input "Andrew Fobian"
click at [748, 325] on input at bounding box center [769, 326] width 329 height 24
paste input "(814) 472-7232"
type input "(814) 472-7232"
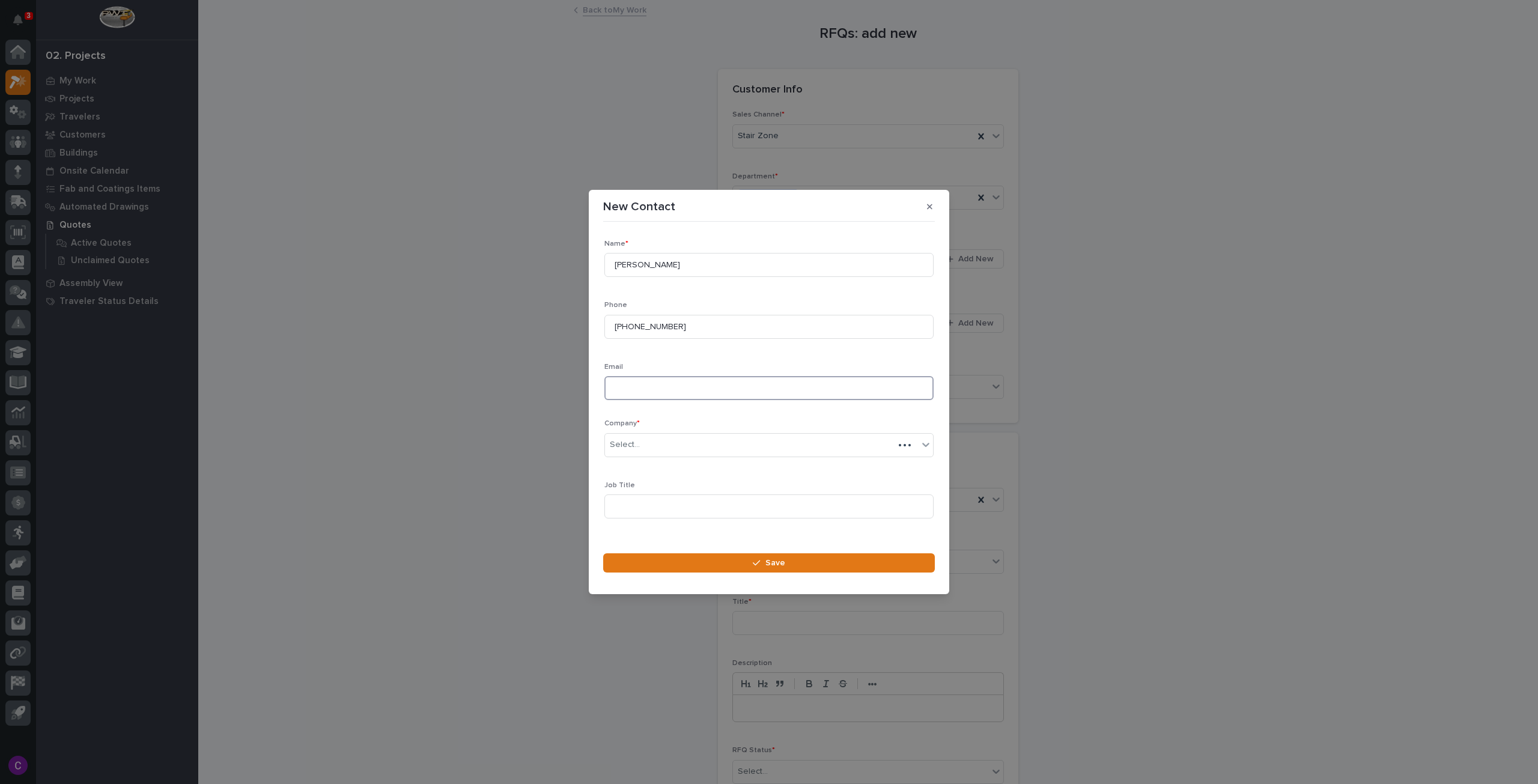
click at [750, 391] on input at bounding box center [769, 388] width 329 height 24
paste input "afobian@Applied.com"
type input "afobian@Applied.com"
click at [647, 449] on div "Select..." at bounding box center [761, 445] width 313 height 20
type input "****"
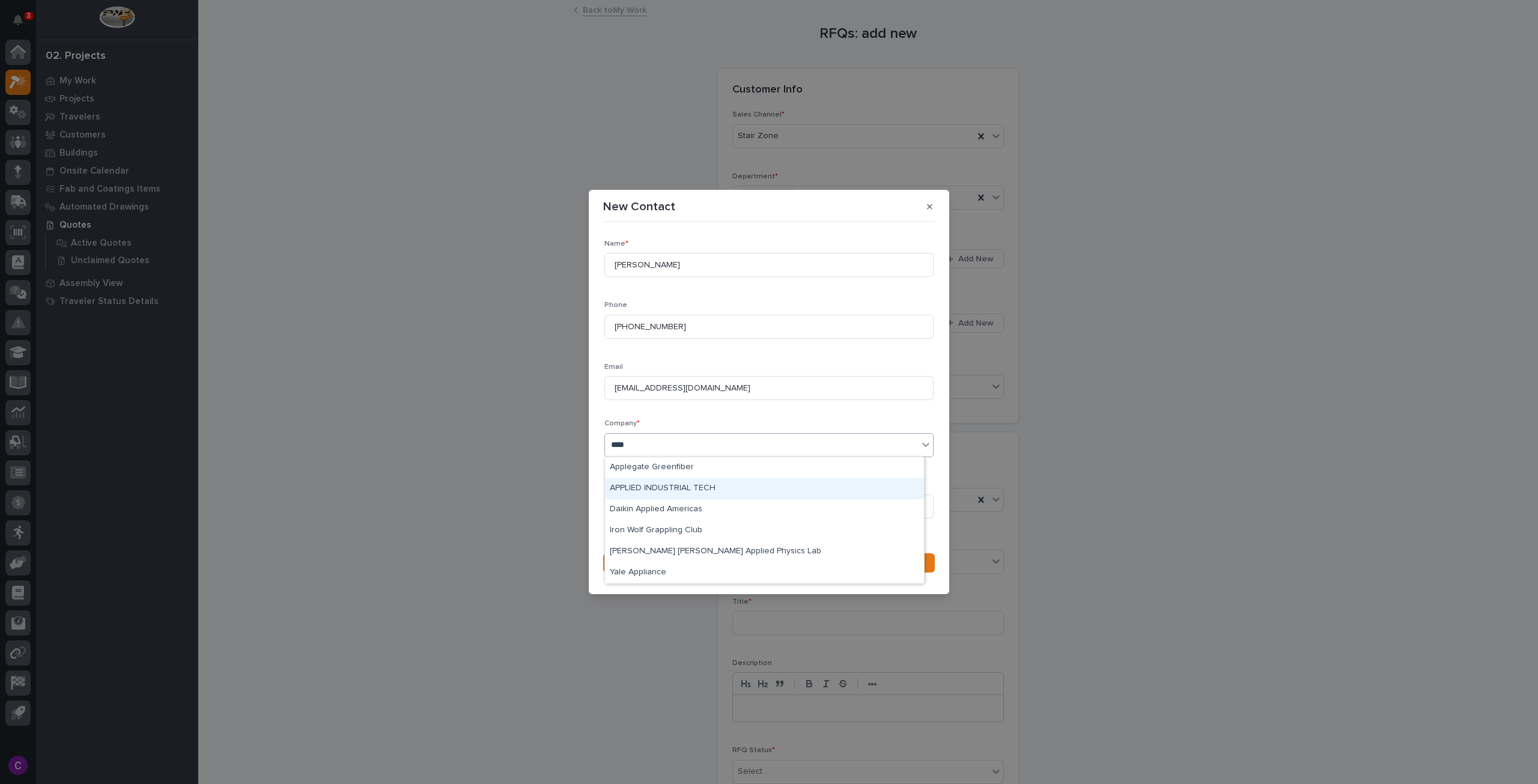
click at [674, 485] on div "APPLIED INDUSTRIAL TECH" at bounding box center [764, 489] width 319 height 21
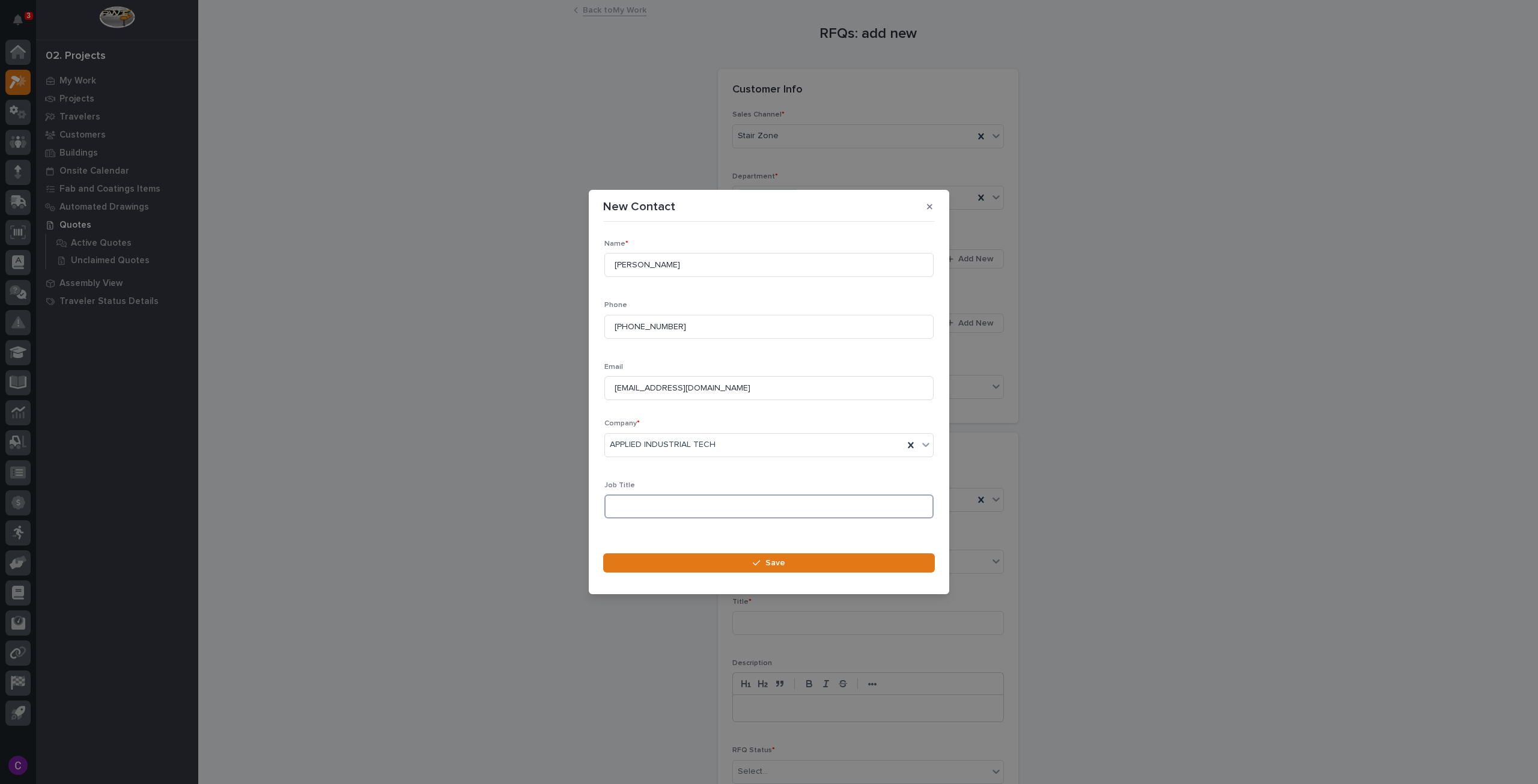
click at [712, 510] on input at bounding box center [769, 506] width 329 height 24
paste input "Customer Sales & Service Representative"
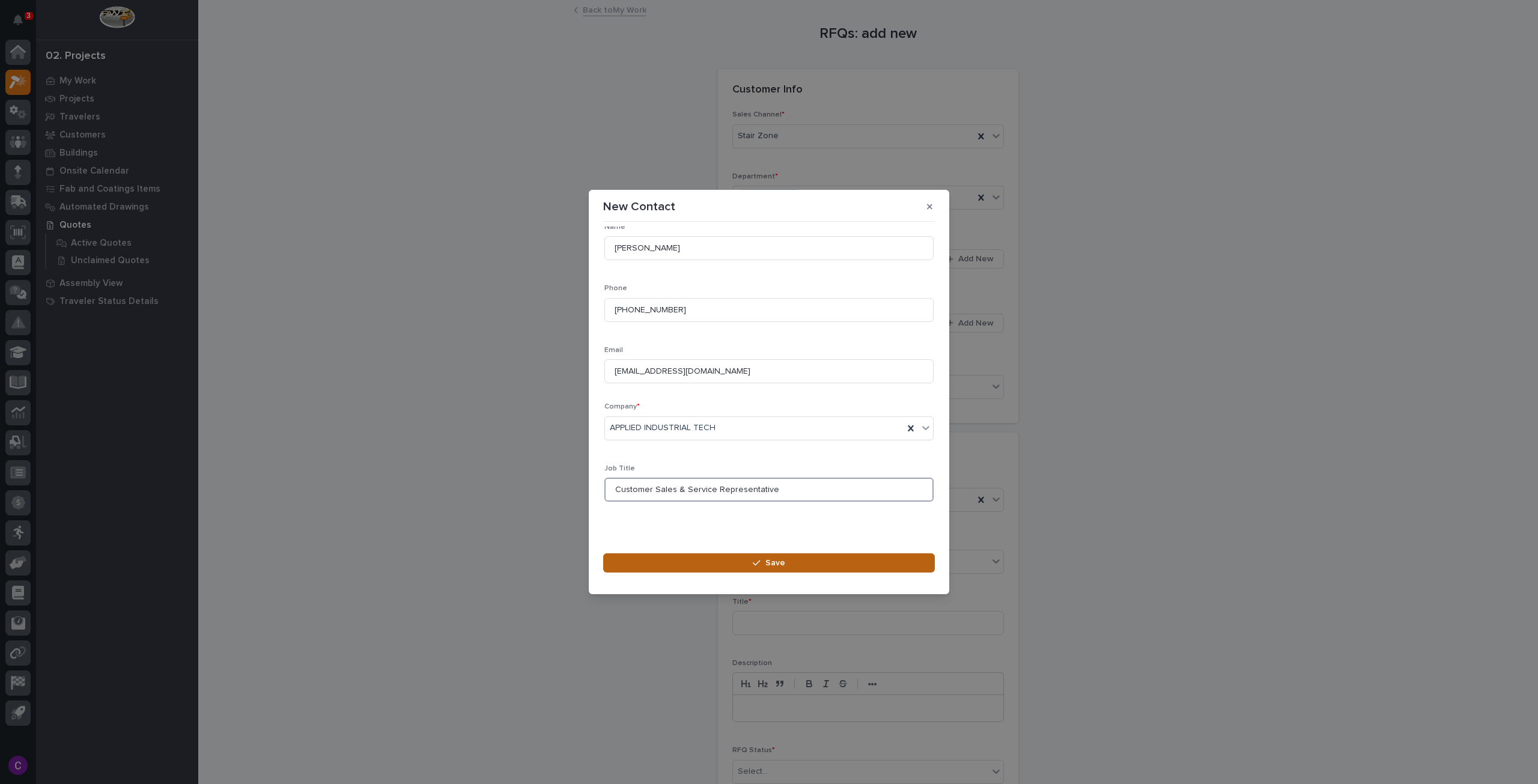
type input "Customer Sales & Service Representative"
click at [773, 561] on span "Save" at bounding box center [775, 563] width 20 height 11
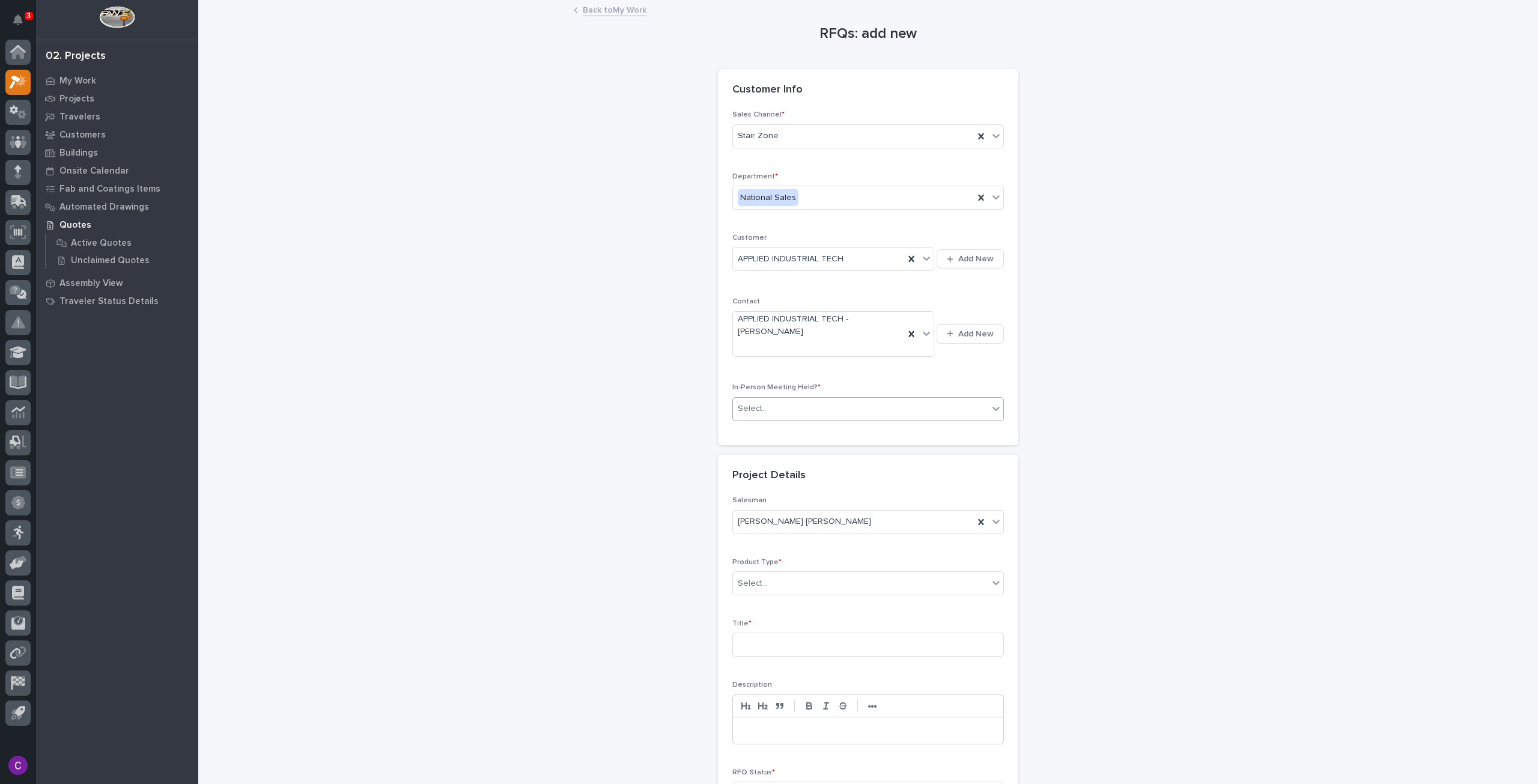
click at [991, 403] on icon at bounding box center [996, 408] width 12 height 12
click at [882, 450] on div "No" at bounding box center [863, 451] width 271 height 21
click at [846, 586] on div "Select..." at bounding box center [861, 584] width 256 height 20
click at [815, 762] on div "Stairs & Ladders" at bounding box center [863, 762] width 271 height 21
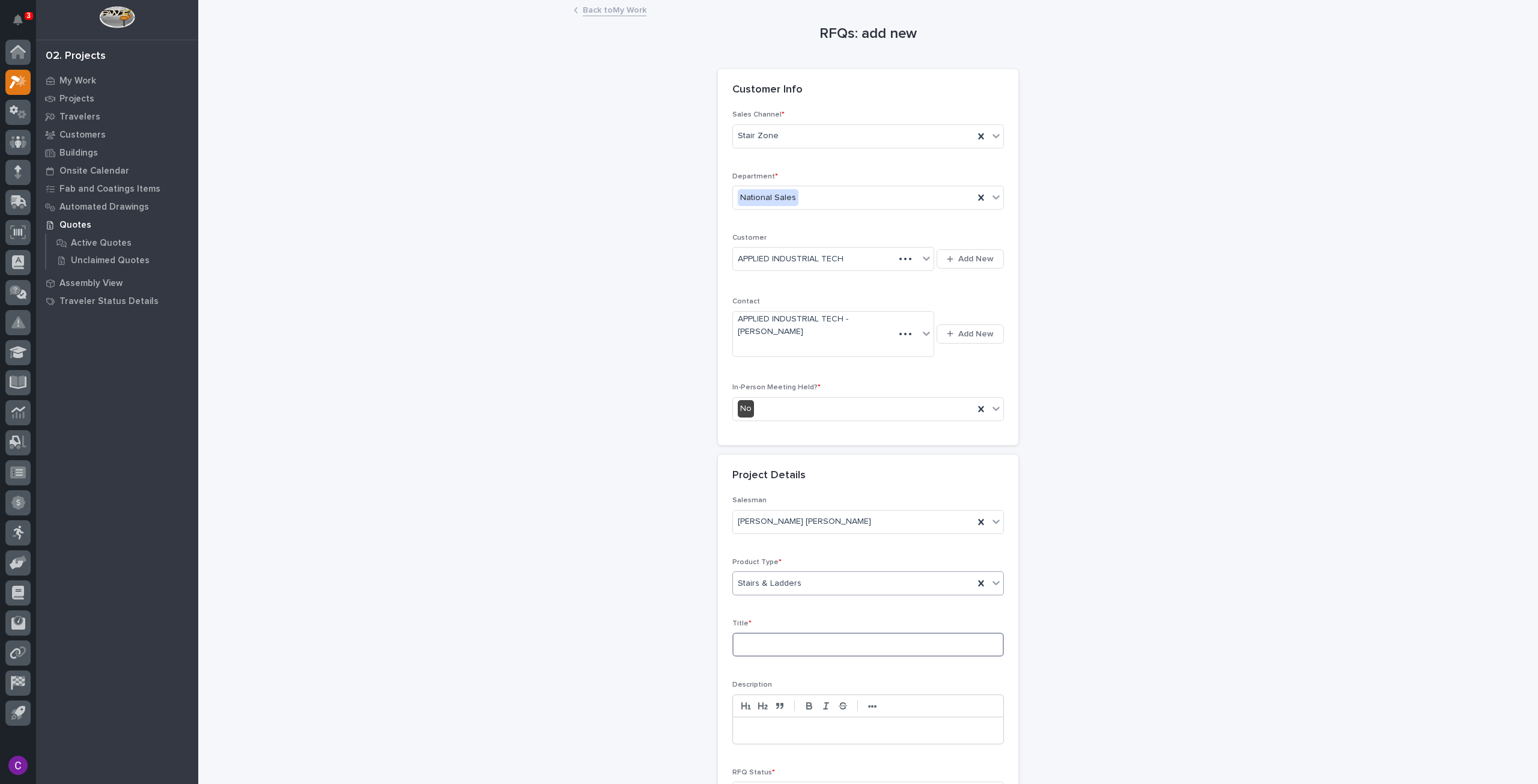
click at [828, 650] on input at bounding box center [868, 644] width 271 height 24
click at [846, 642] on input at bounding box center [868, 644] width 271 height 24
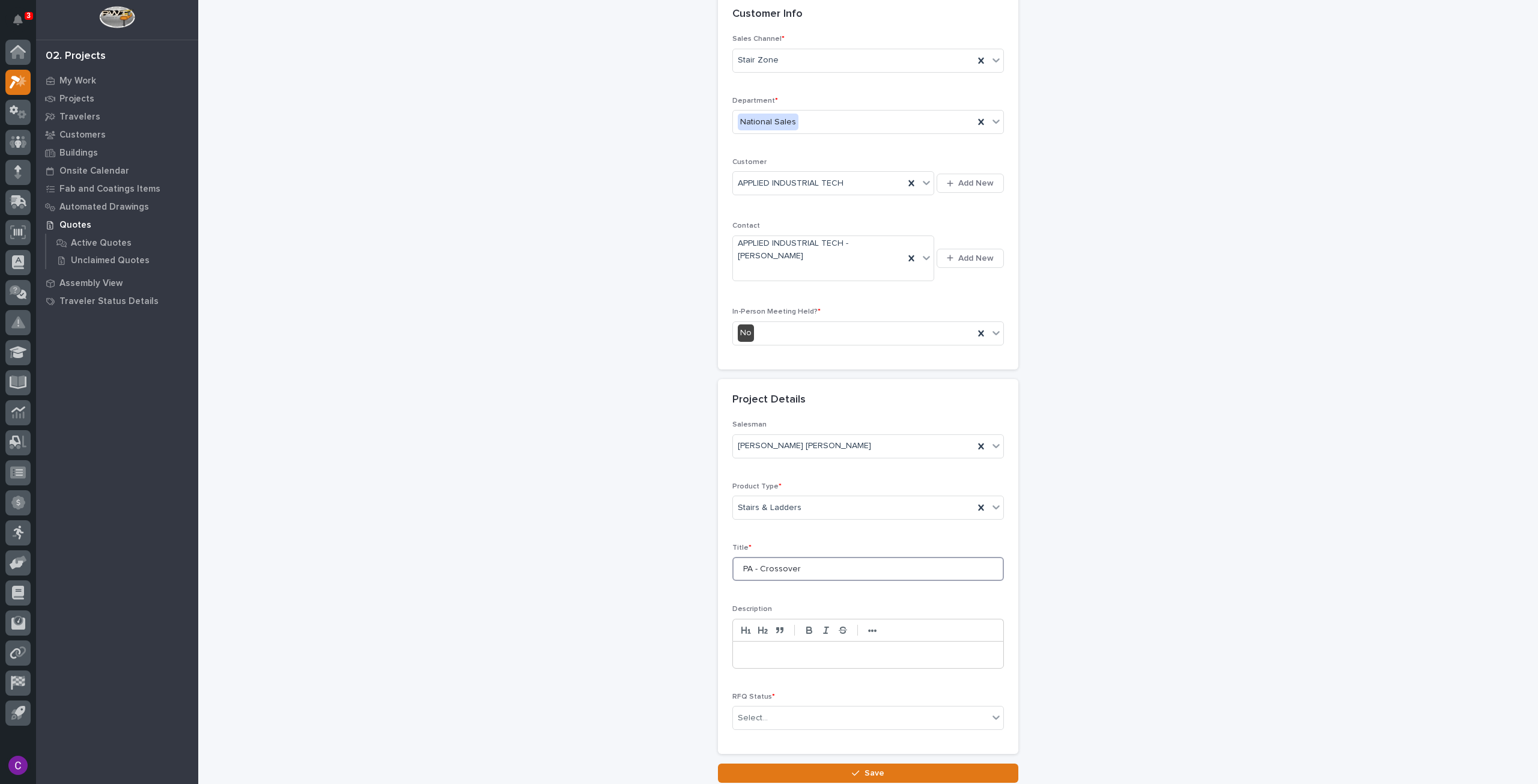
scroll to position [164, 0]
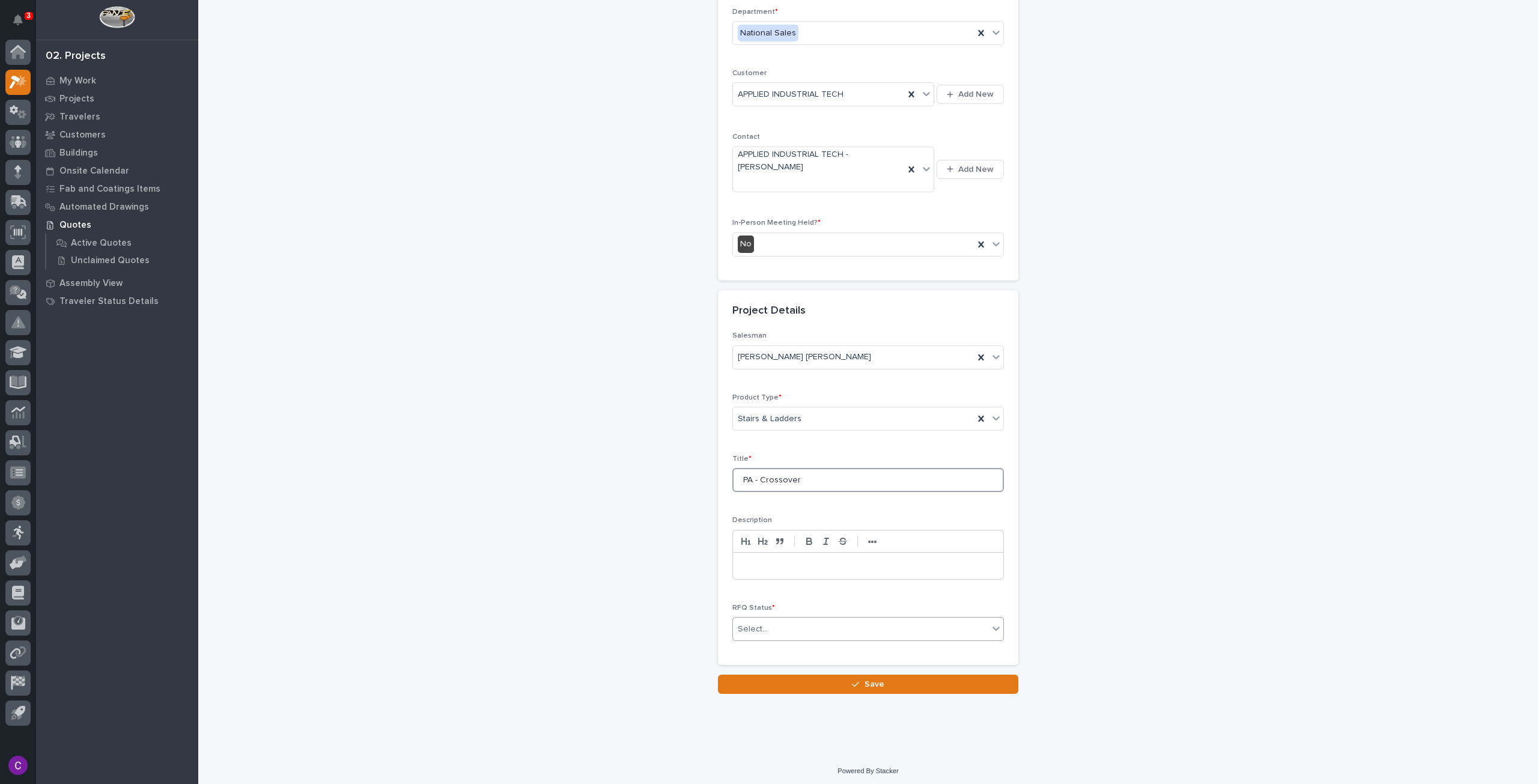
type input "PA - Crossover"
click at [865, 625] on div "Select..." at bounding box center [861, 629] width 256 height 20
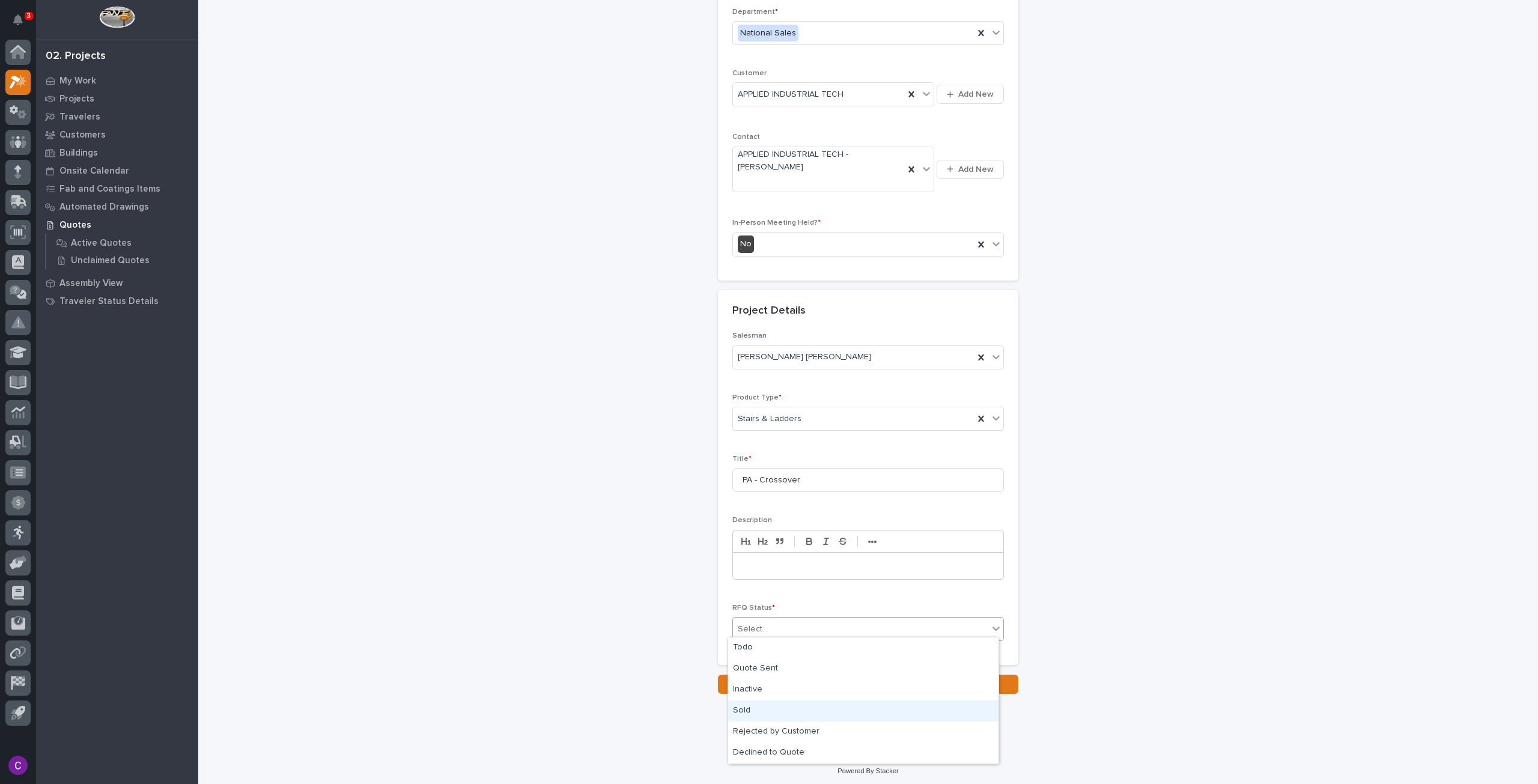
click at [785, 707] on div "Sold" at bounding box center [863, 711] width 271 height 21
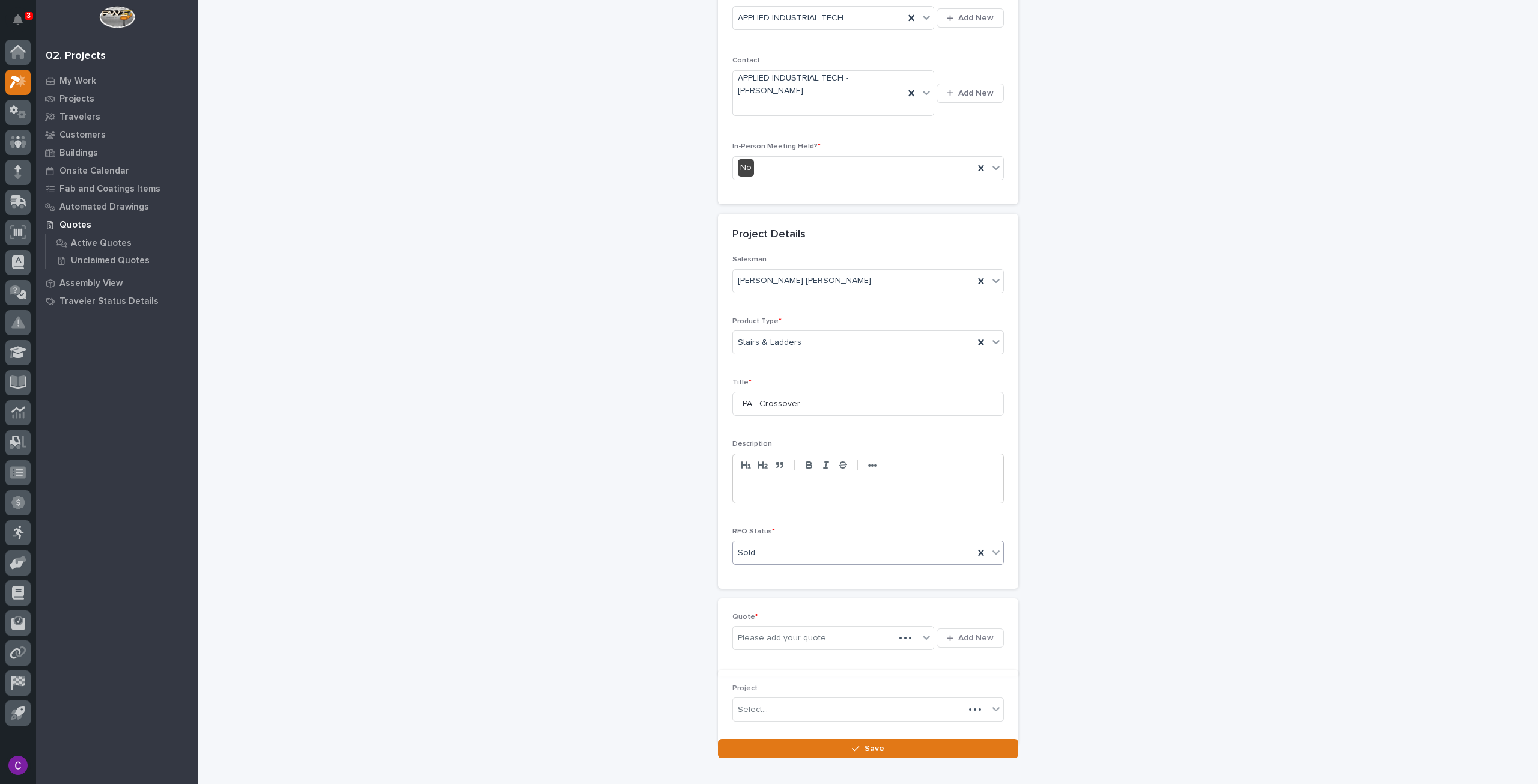
scroll to position [251, 0]
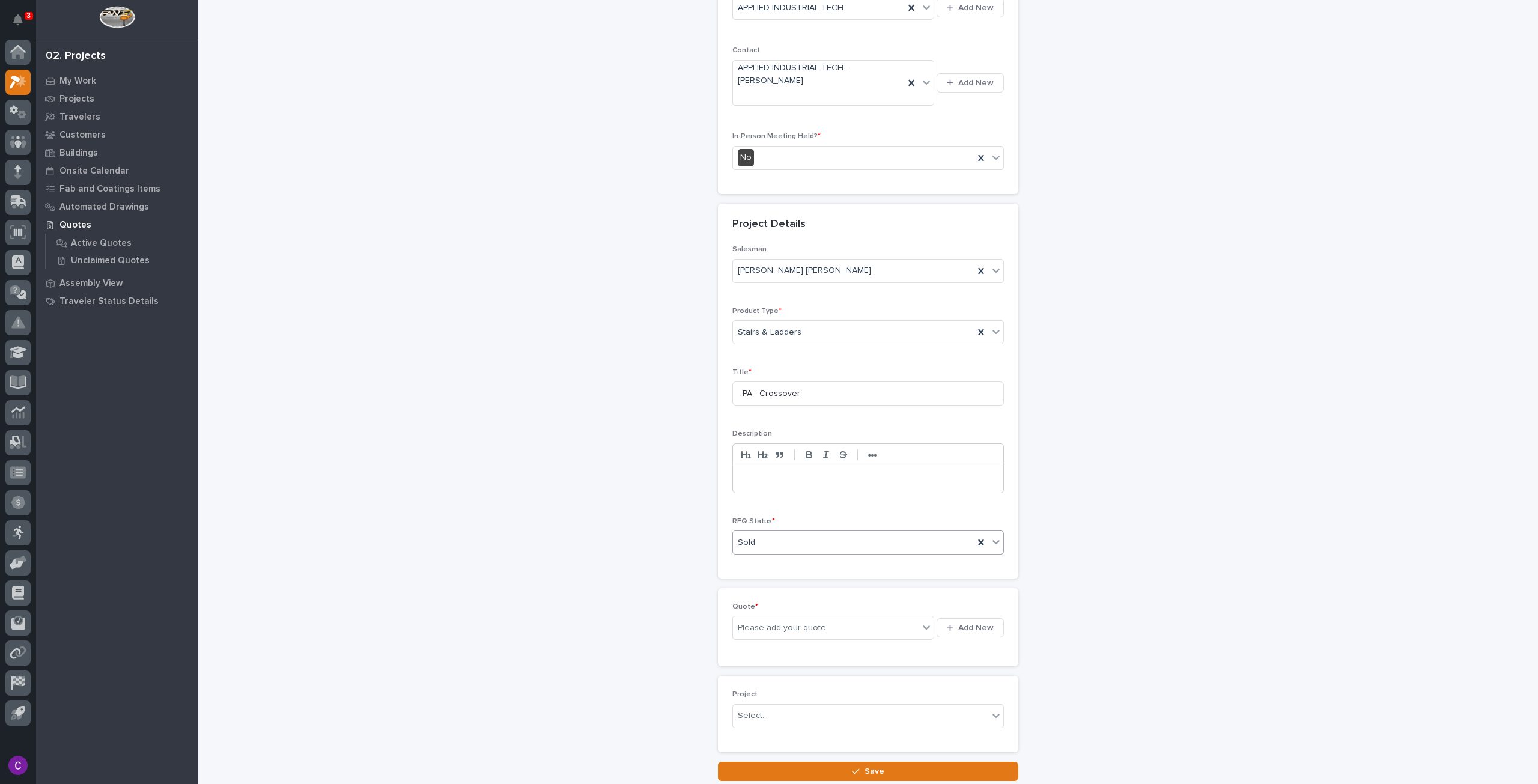
click at [782, 532] on div "Sold" at bounding box center [854, 542] width 241 height 20
click at [757, 574] on div "Quote Sent" at bounding box center [863, 582] width 271 height 21
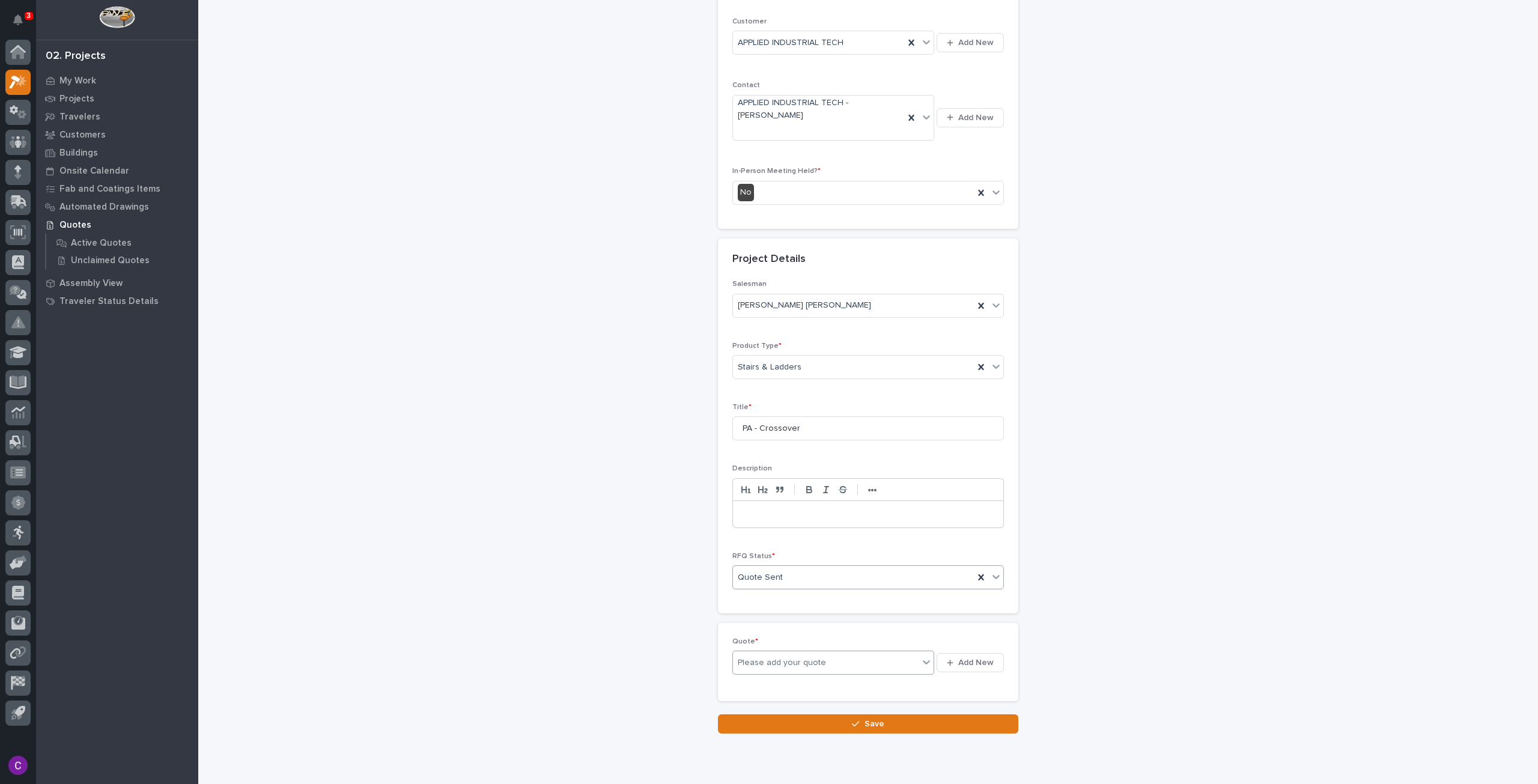
scroll to position [208, 0]
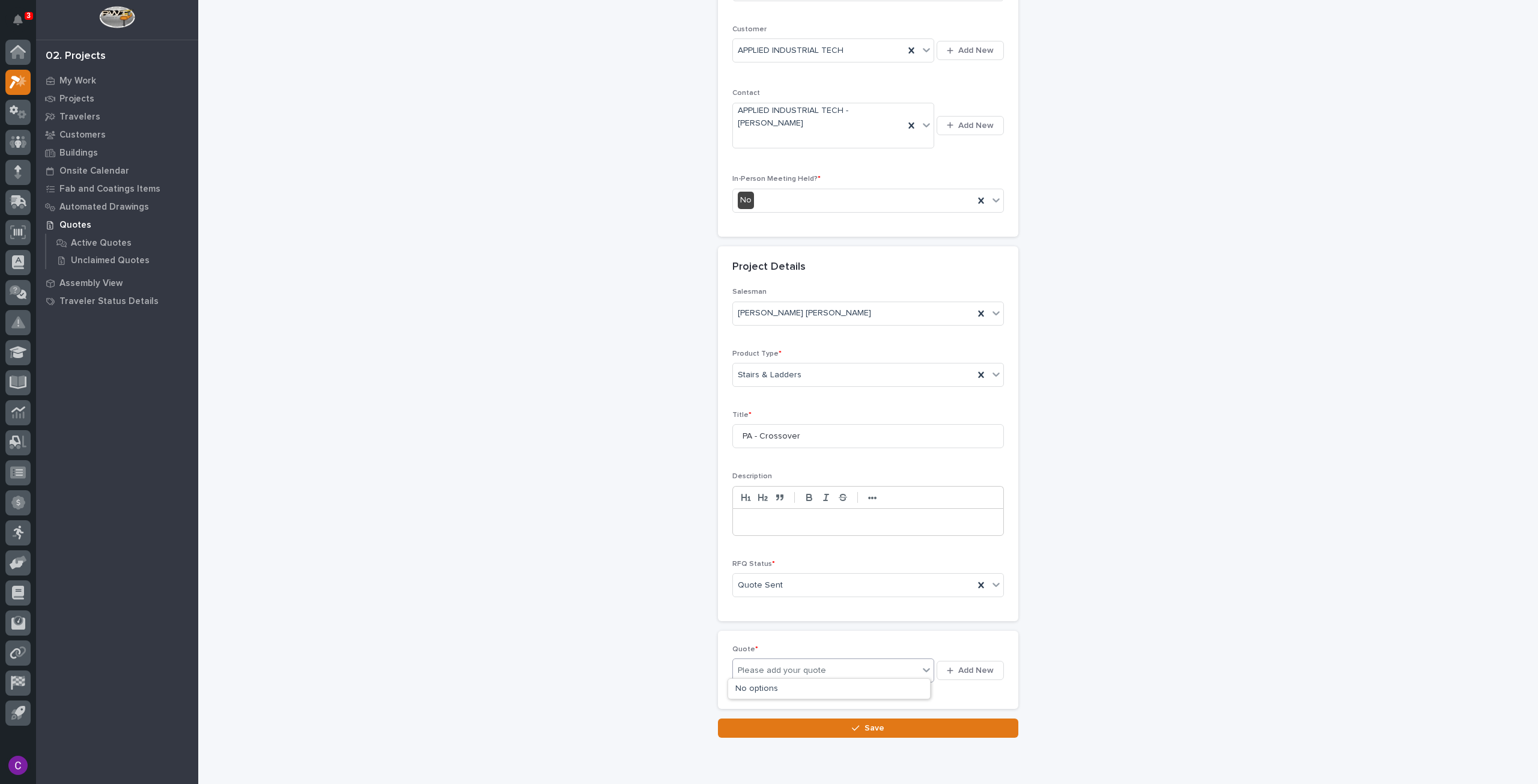
click at [856, 663] on div "Please add your quote" at bounding box center [826, 670] width 185 height 15
click at [984, 665] on span "Add New" at bounding box center [976, 670] width 35 height 11
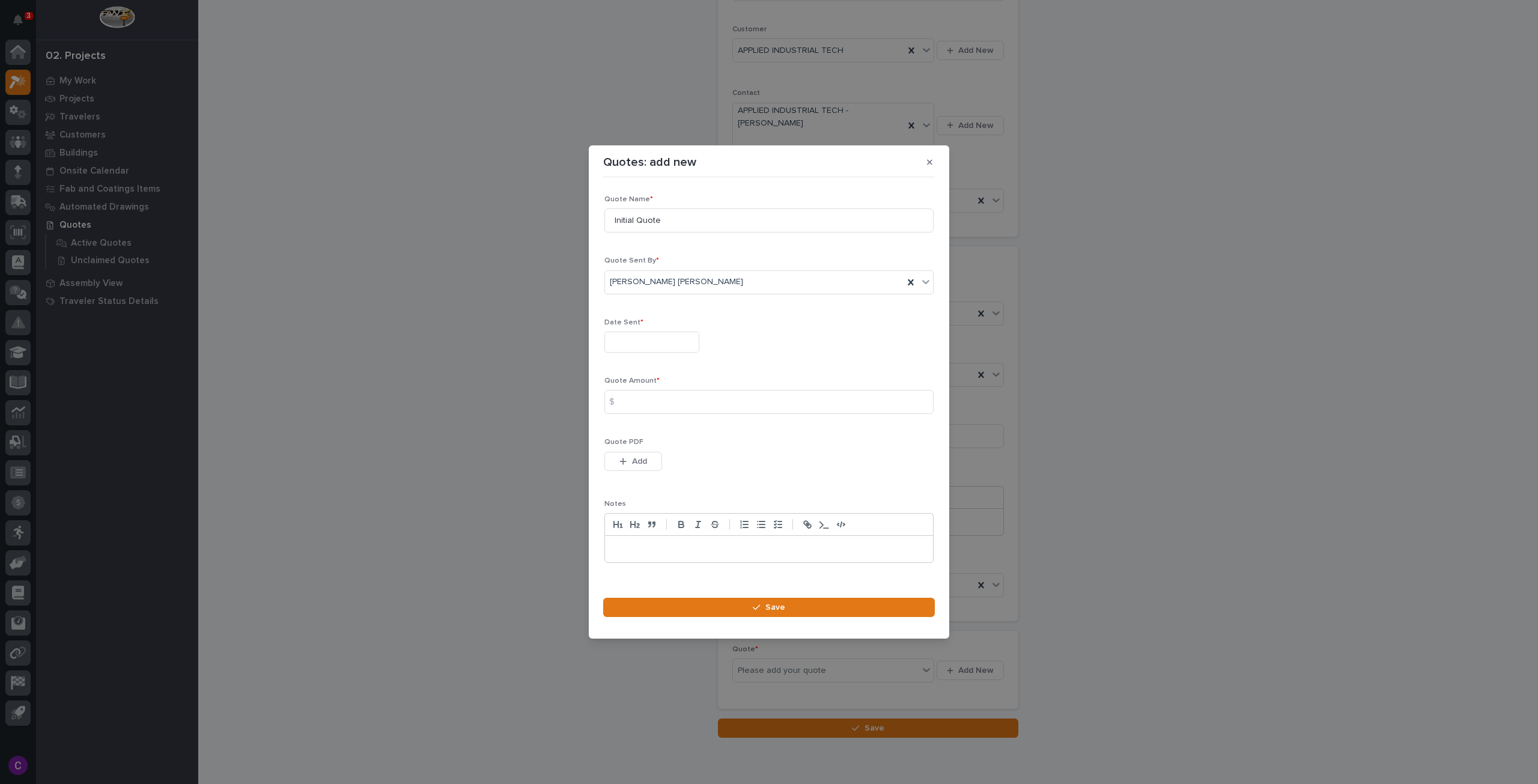
click at [676, 347] on input "text" at bounding box center [651, 342] width 95 height 21
click at [648, 206] on div "3" at bounding box center [647, 206] width 16 height 16
type input "**********"
click at [682, 411] on input at bounding box center [769, 401] width 329 height 24
click at [733, 401] on input at bounding box center [769, 401] width 329 height 24
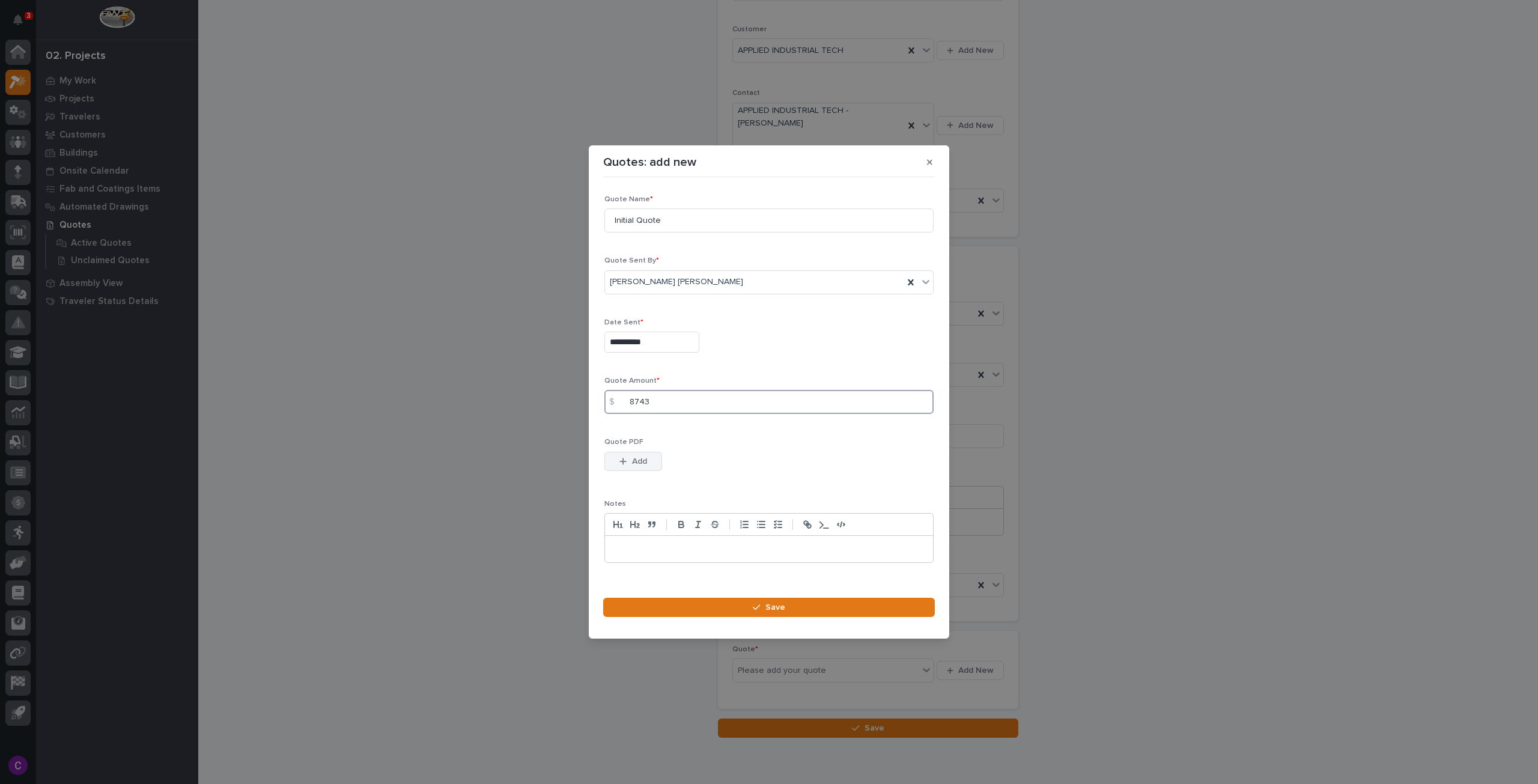
type input "8743"
click at [627, 454] on button "Add" at bounding box center [633, 460] width 58 height 19
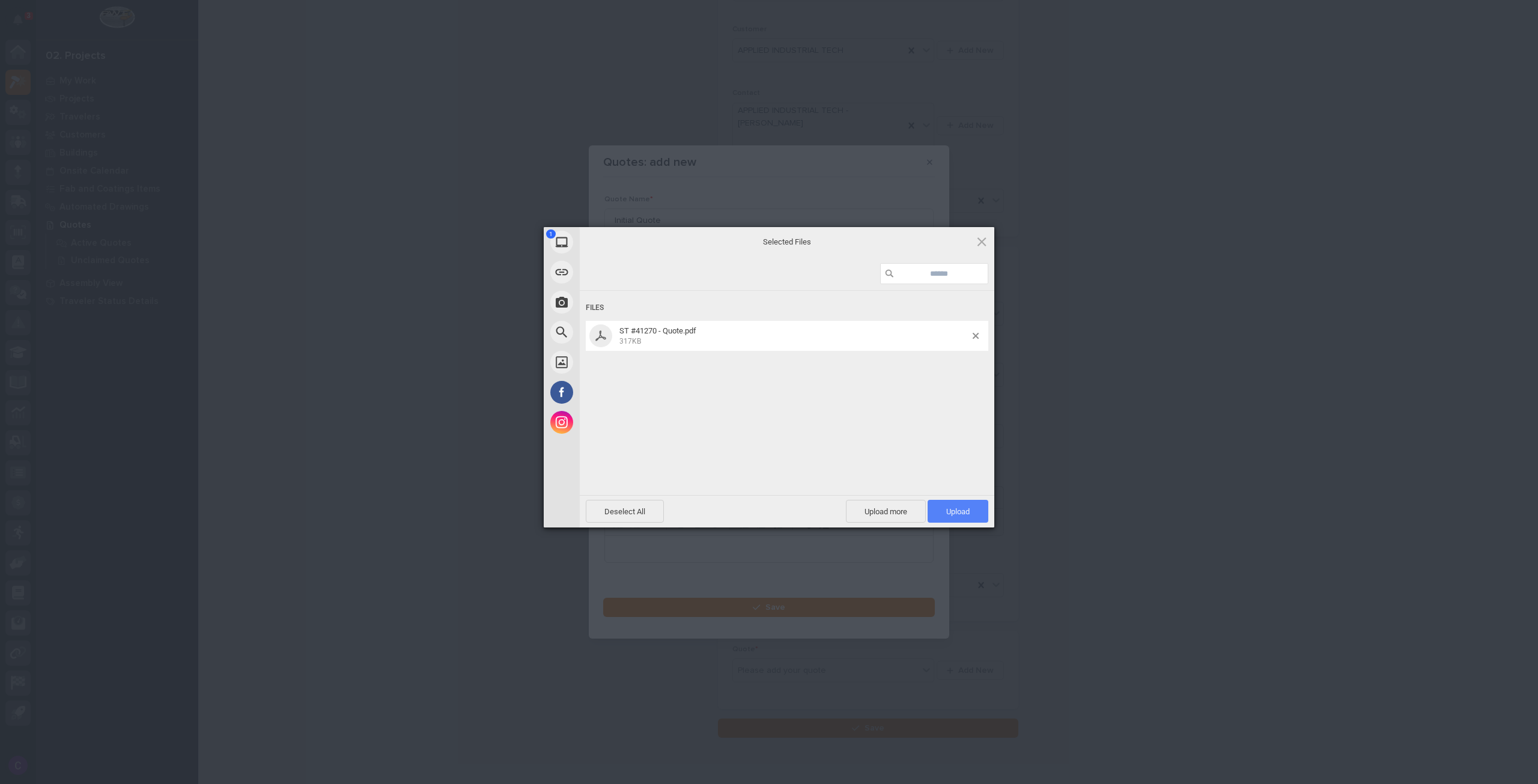
click at [966, 511] on span "Upload 1" at bounding box center [958, 512] width 24 height 9
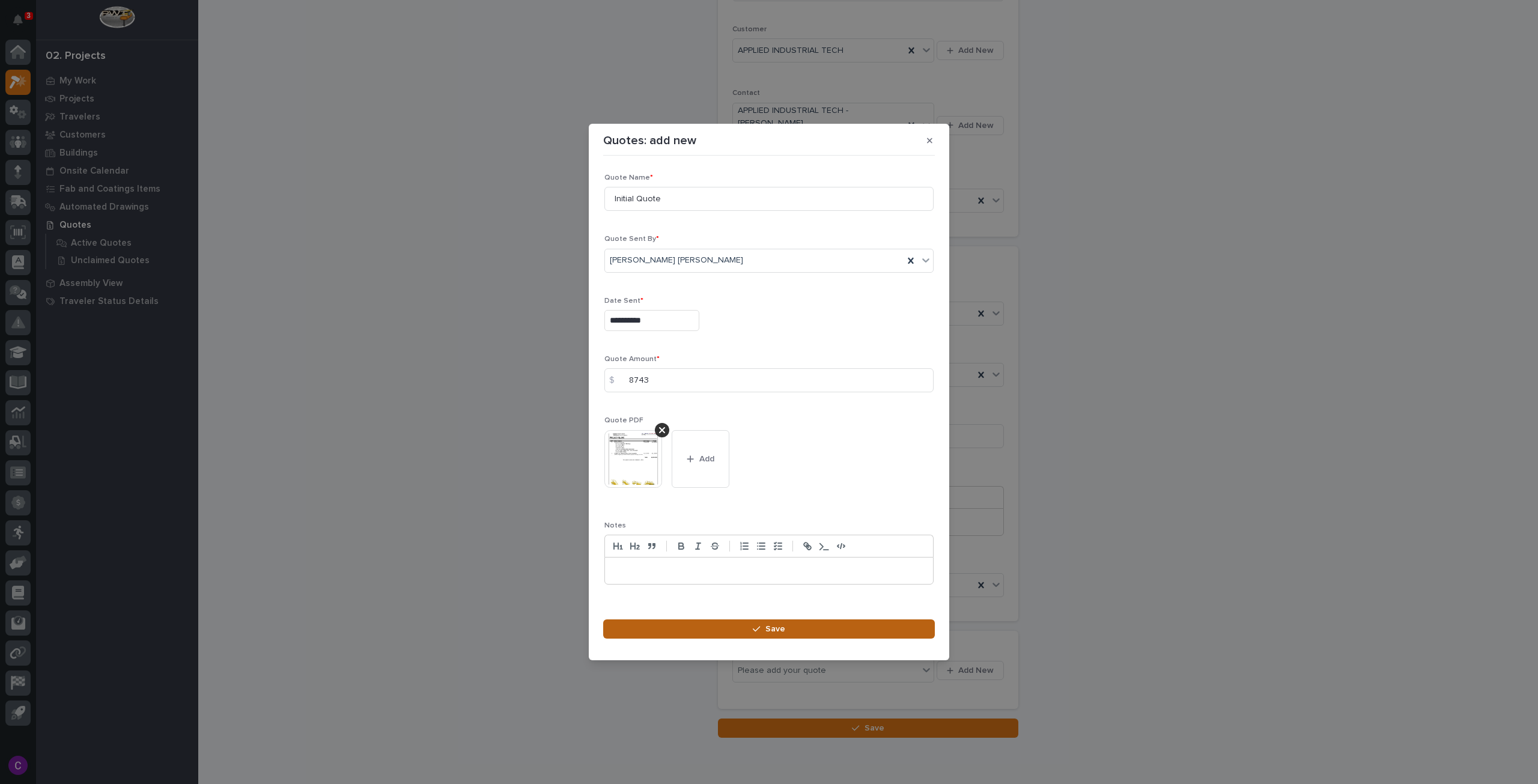
click at [777, 627] on span "Save" at bounding box center [775, 629] width 20 height 11
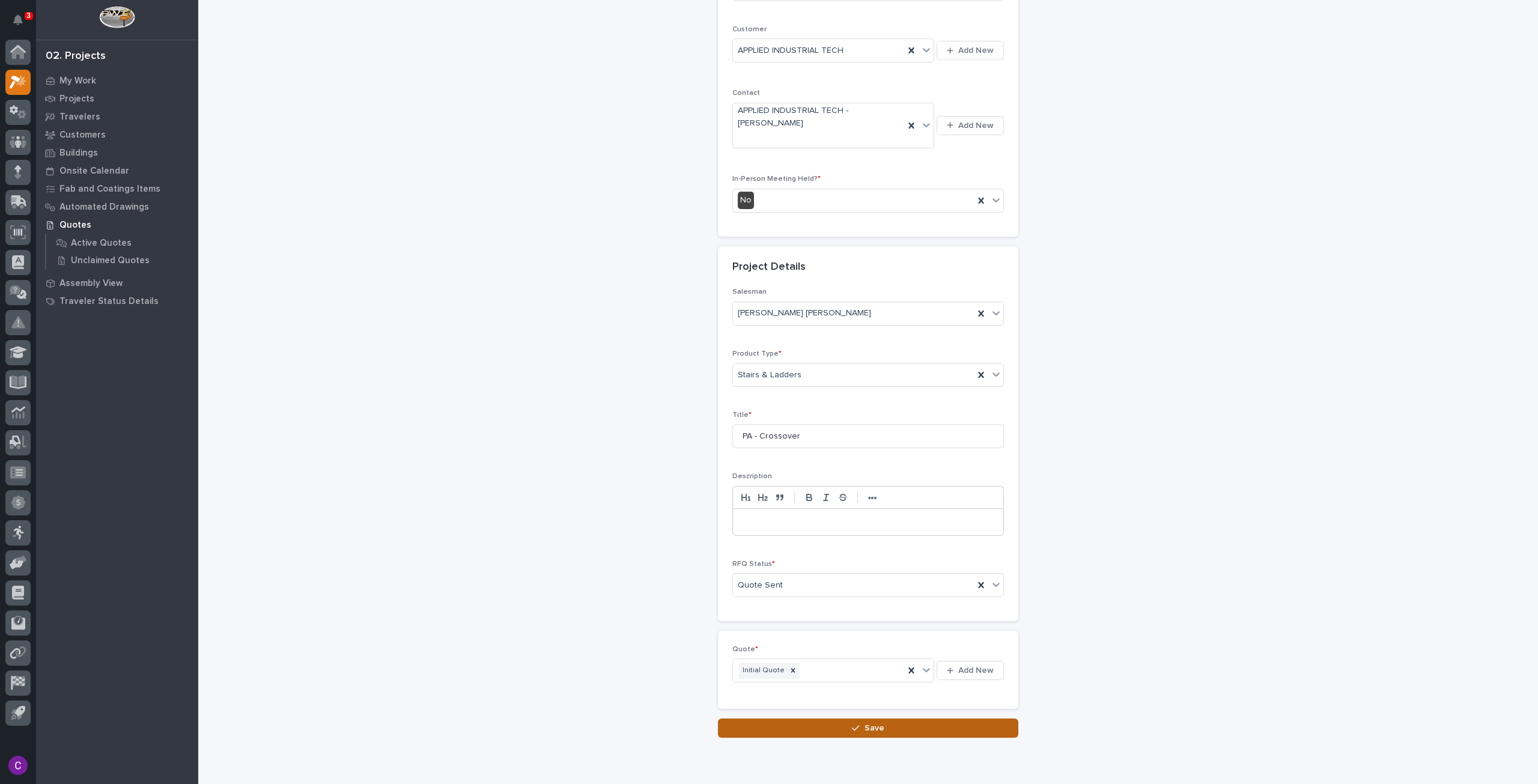
click at [847, 724] on button "Save" at bounding box center [868, 728] width 300 height 19
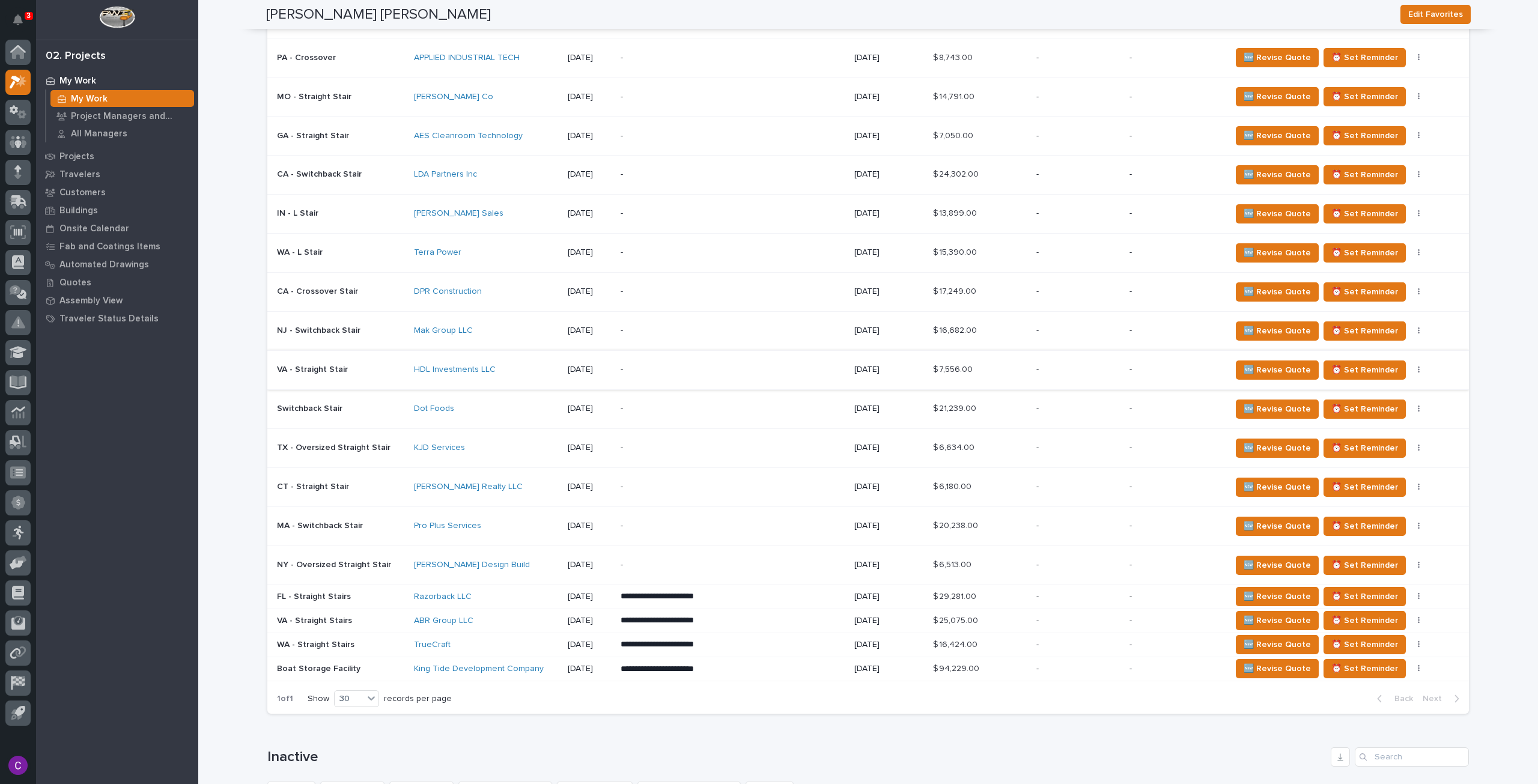
scroll to position [901, 0]
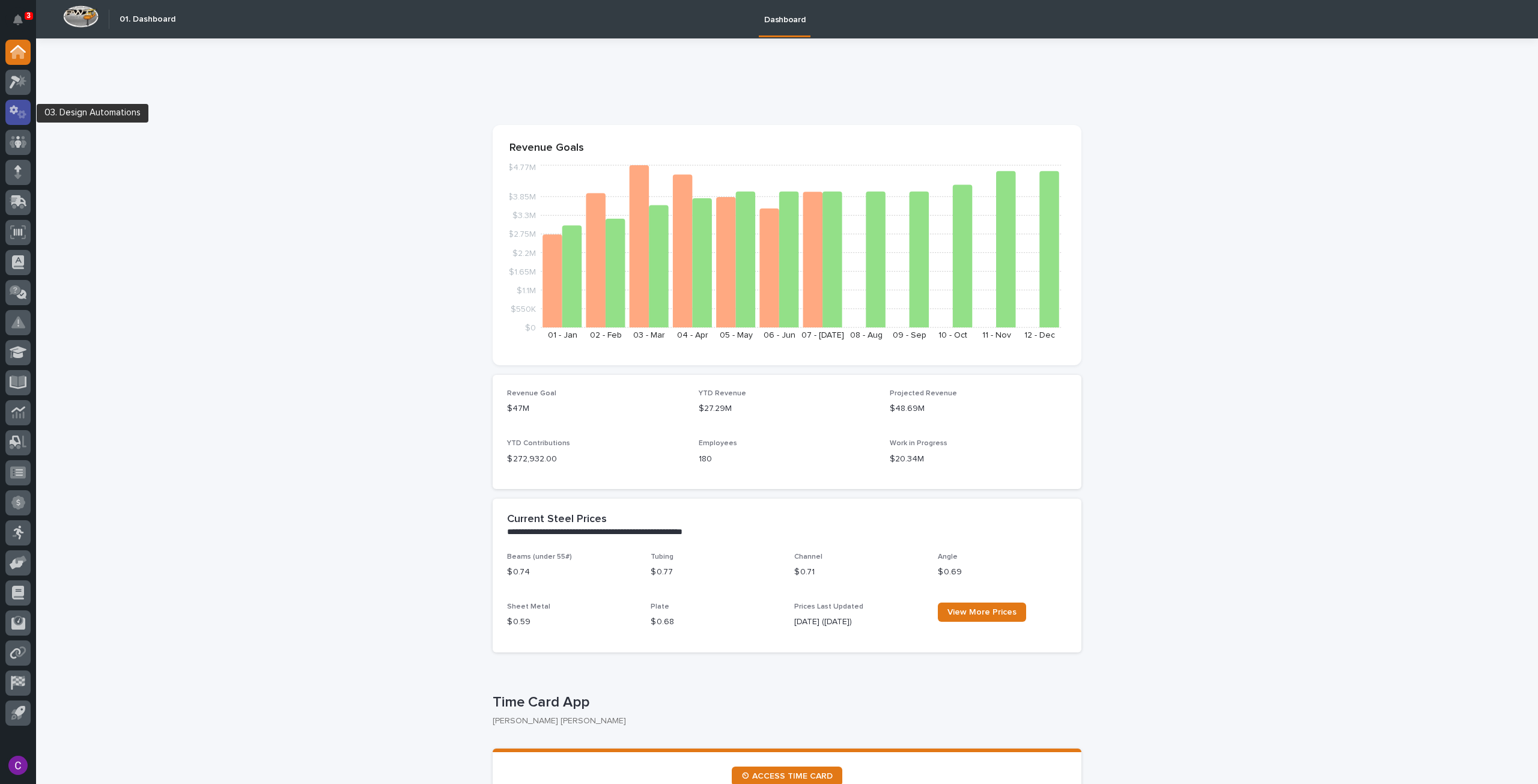
click at [21, 107] on icon at bounding box center [18, 111] width 18 height 14
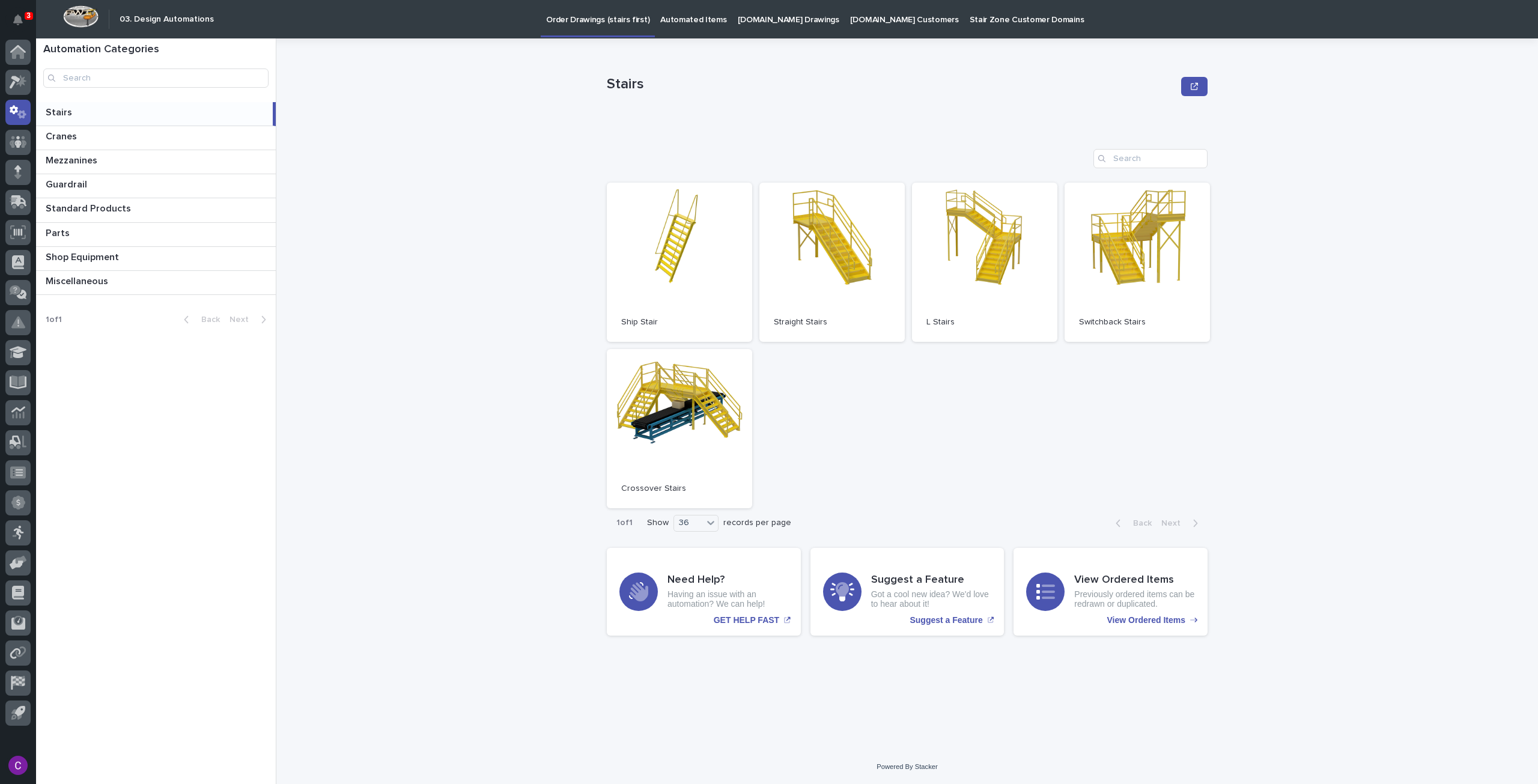
click at [758, 21] on p "StairZone.com Drawings" at bounding box center [788, 12] width 102 height 26
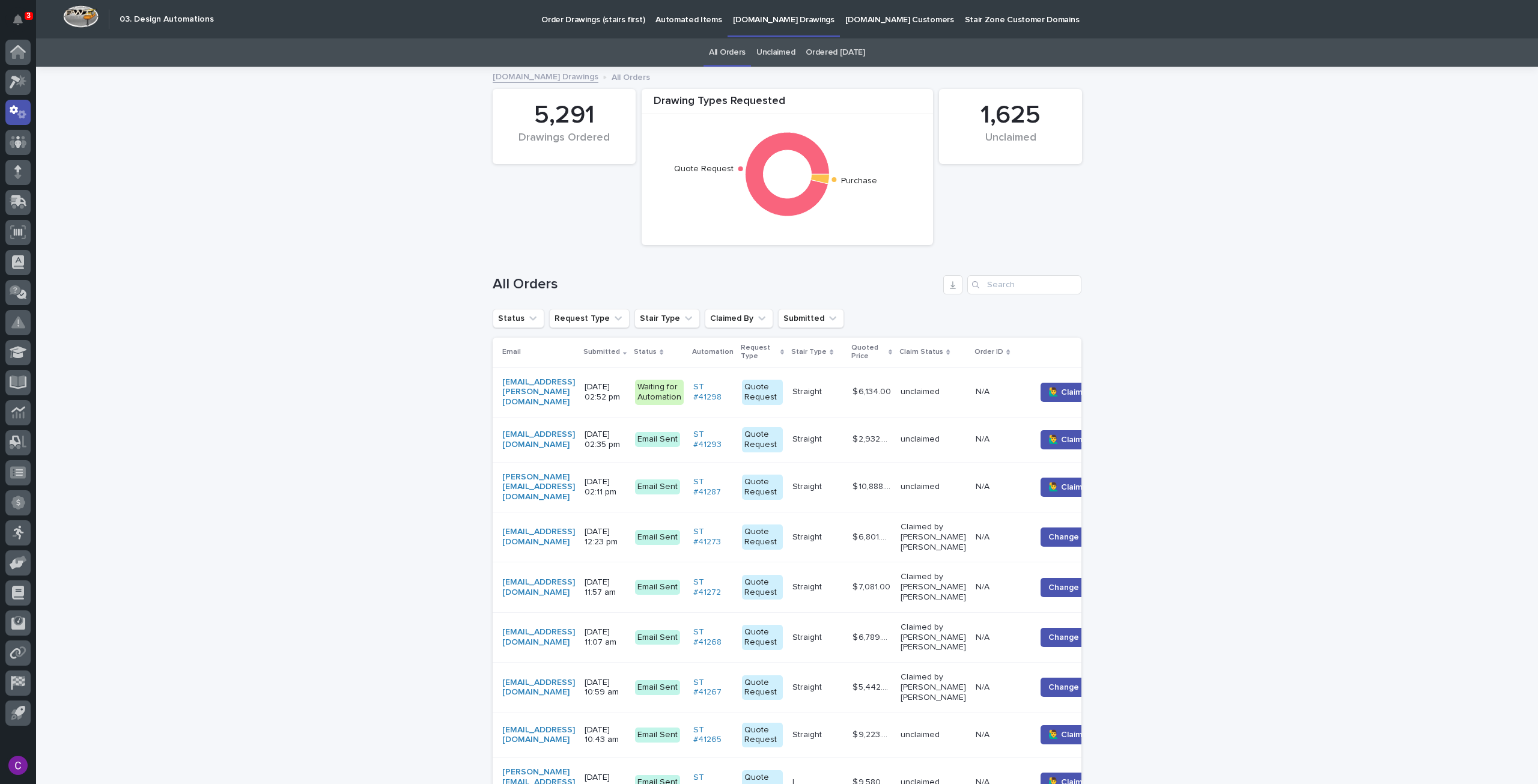
click at [577, 22] on p "Order Drawings (stairs first)" at bounding box center [593, 12] width 104 height 26
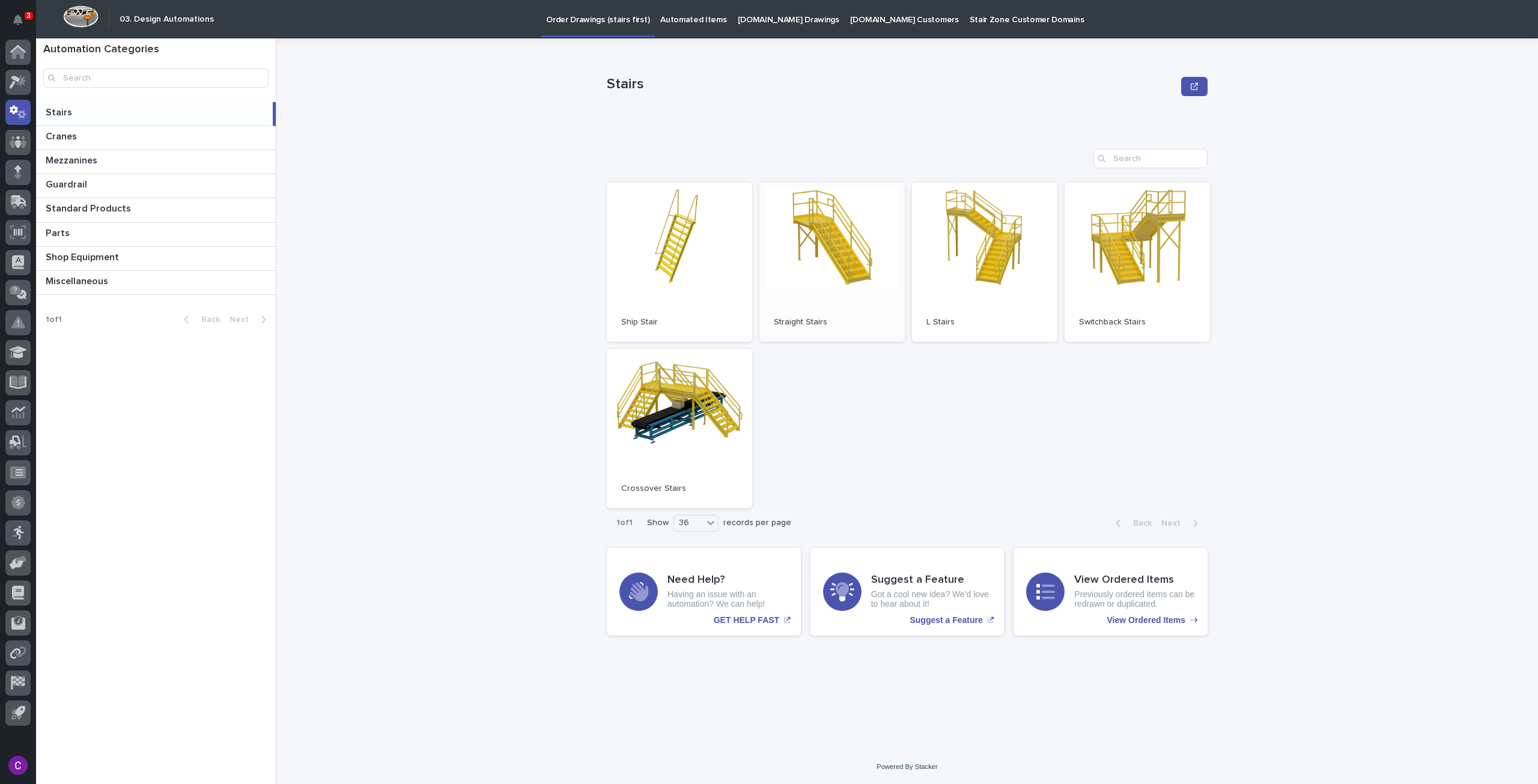
click at [832, 285] on link "Open" at bounding box center [832, 262] width 145 height 159
